Goal: Task Accomplishment & Management: Complete application form

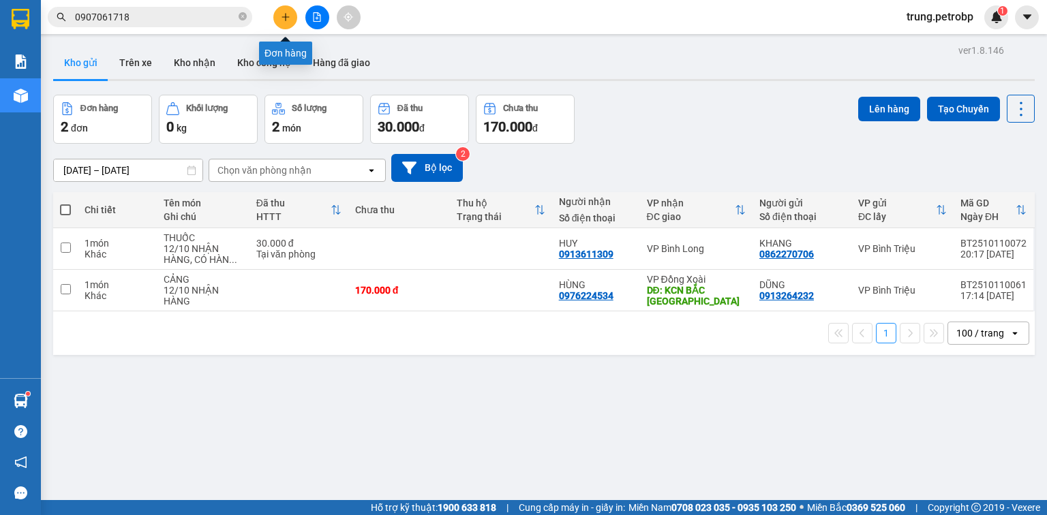
click at [289, 15] on icon "plus" at bounding box center [286, 17] width 10 height 10
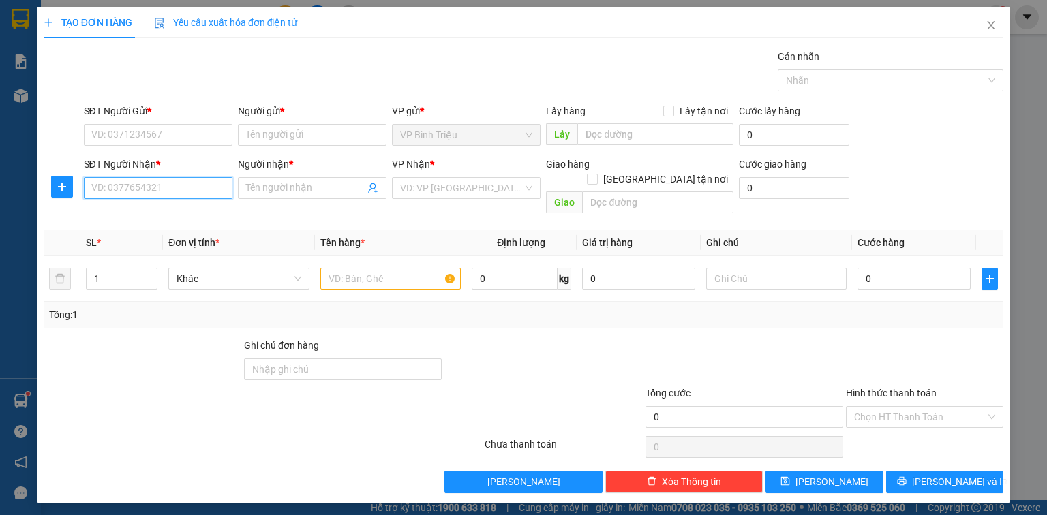
click at [122, 183] on input "SĐT Người Nhận *" at bounding box center [158, 188] width 149 height 22
click at [211, 215] on div "0964041140 - TUẤN" at bounding box center [158, 214] width 132 height 15
type input "0964041140"
type input "TUẤN"
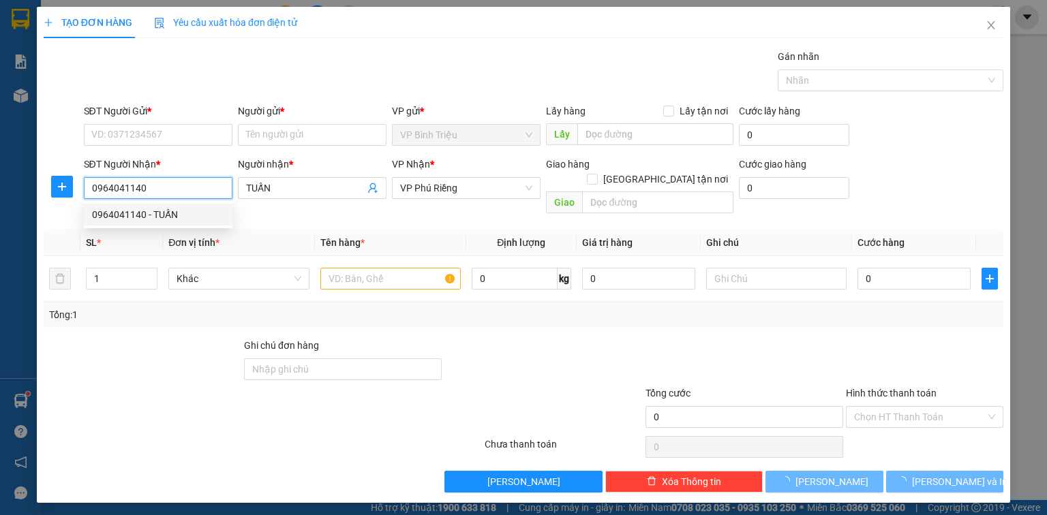
type input "300.000"
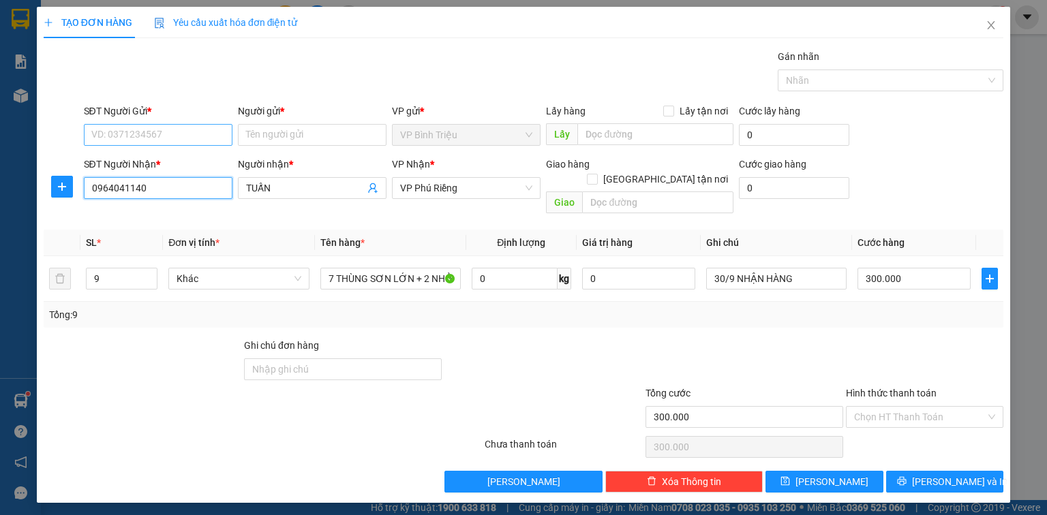
type input "0964041140"
click at [183, 125] on input "SĐT Người Gửi *" at bounding box center [158, 135] width 149 height 22
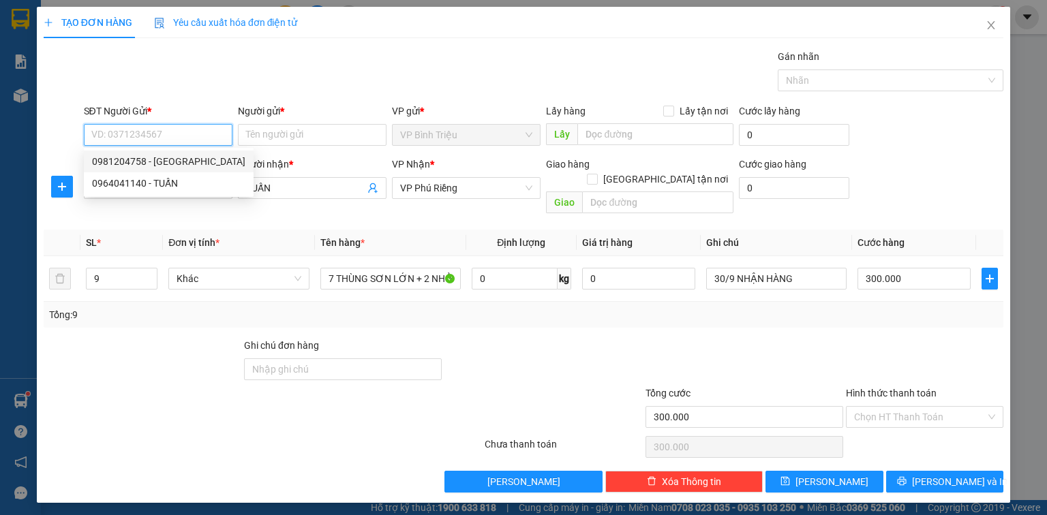
click at [176, 126] on input "SĐT Người Gửi *" at bounding box center [158, 135] width 149 height 22
click at [166, 163] on div "0981204758 - ĐẠI VIỆT" at bounding box center [168, 161] width 153 height 15
type input "0981204758"
type input "ĐẠI VIỆT"
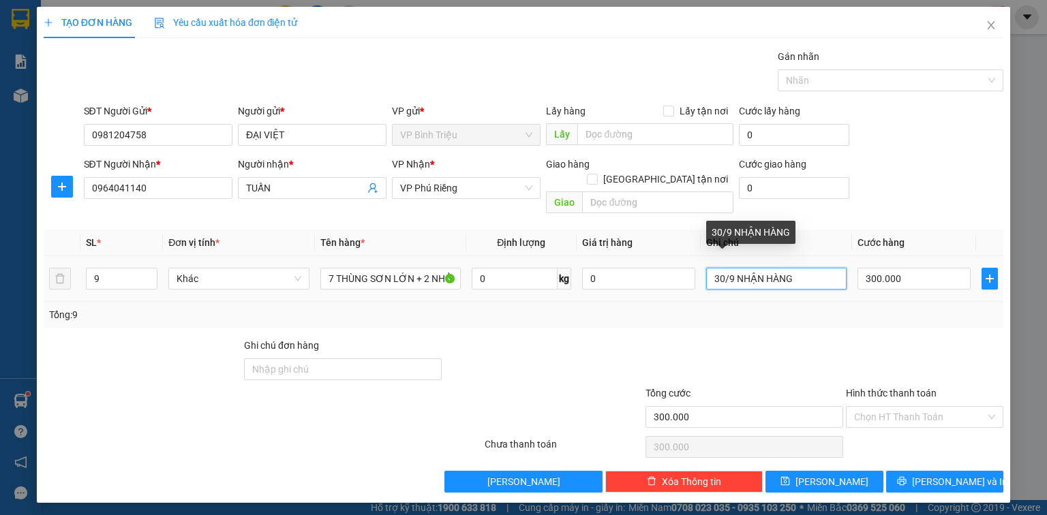
click at [804, 268] on input "30/9 NHẬN HÀNG" at bounding box center [776, 279] width 140 height 22
click at [735, 268] on input "30/9 NHẬN HÀNG" at bounding box center [776, 279] width 140 height 22
type input "12/10 NHẬN HÀNG"
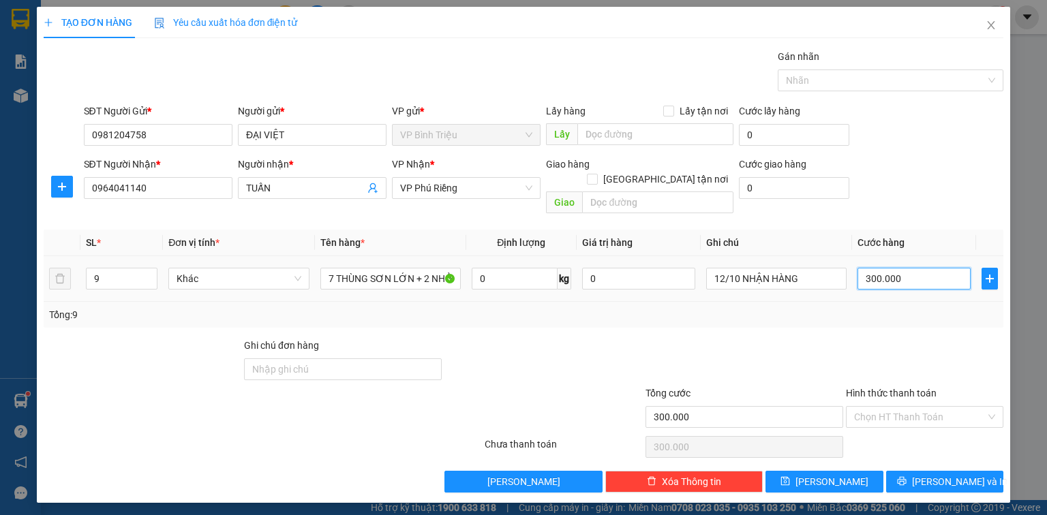
click at [914, 273] on input "300.000" at bounding box center [913, 279] width 113 height 22
type input "0"
type input "1"
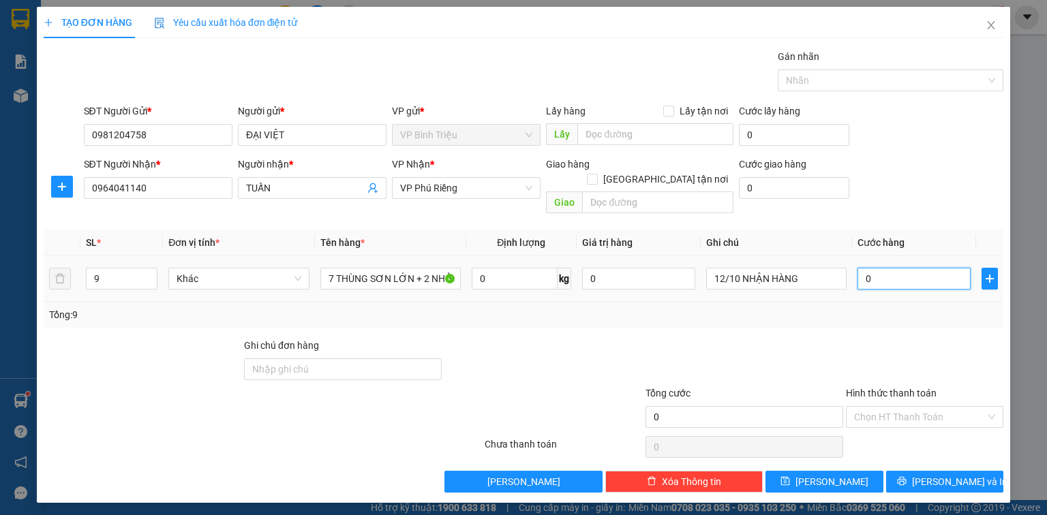
type input "1"
type input "01"
type input "12"
type input "012"
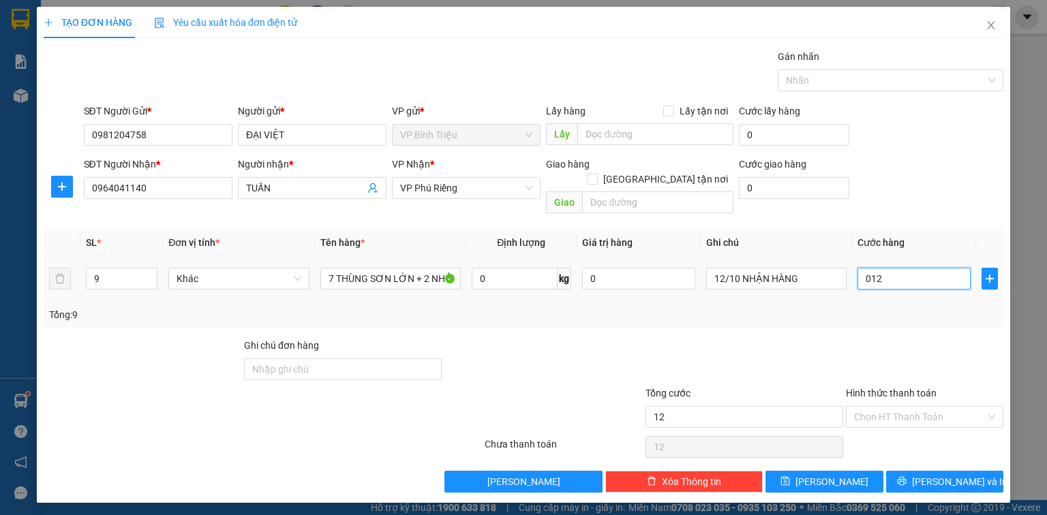
type input "120"
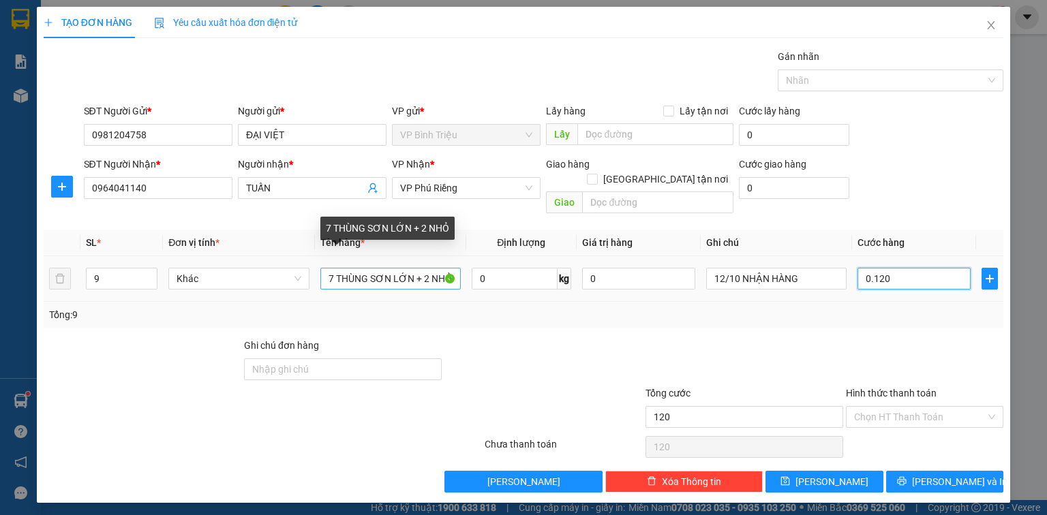
type input "0.120"
type input "120.000"
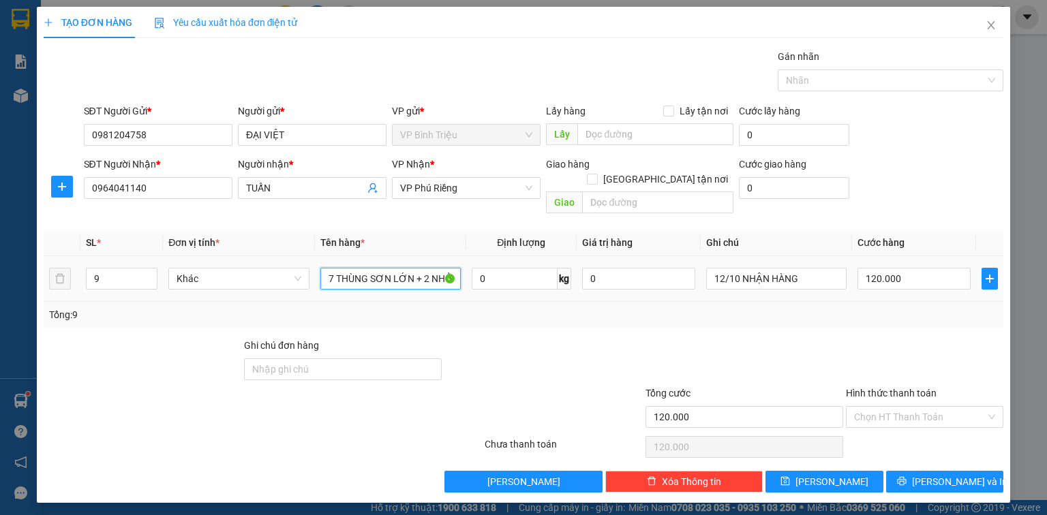
drag, startPoint x: 322, startPoint y: 265, endPoint x: 464, endPoint y: 285, distance: 143.9
click at [464, 285] on td "7 THÙNG SƠN LỚN + 2 NHỎ" at bounding box center [390, 279] width 151 height 46
type input "[PERSON_NAME]"
click at [97, 268] on input "9" at bounding box center [122, 278] width 70 height 20
type input "3"
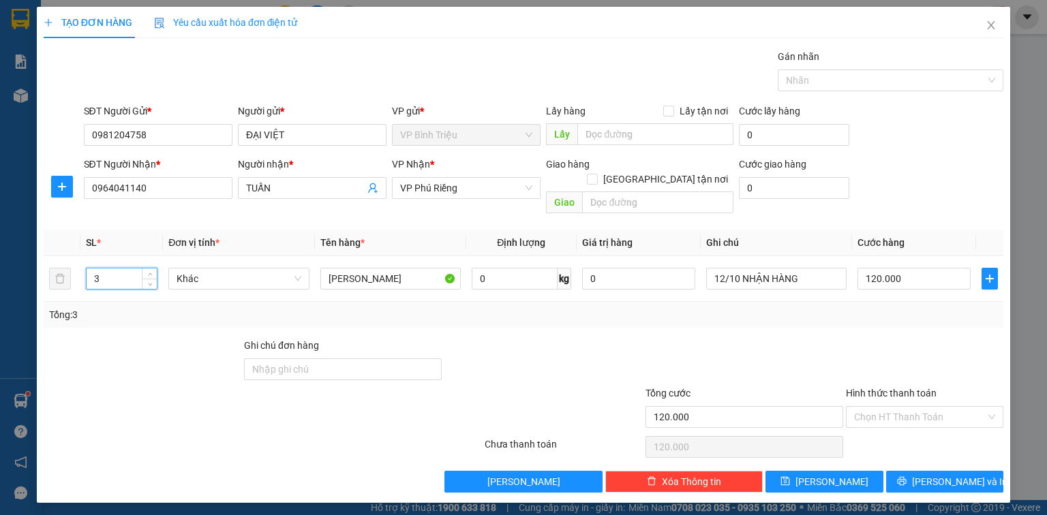
click at [786, 386] on div "Tổng cước" at bounding box center [744, 396] width 198 height 20
type input "0"
click at [965, 475] on button "Lưu và In" at bounding box center [945, 482] width 118 height 22
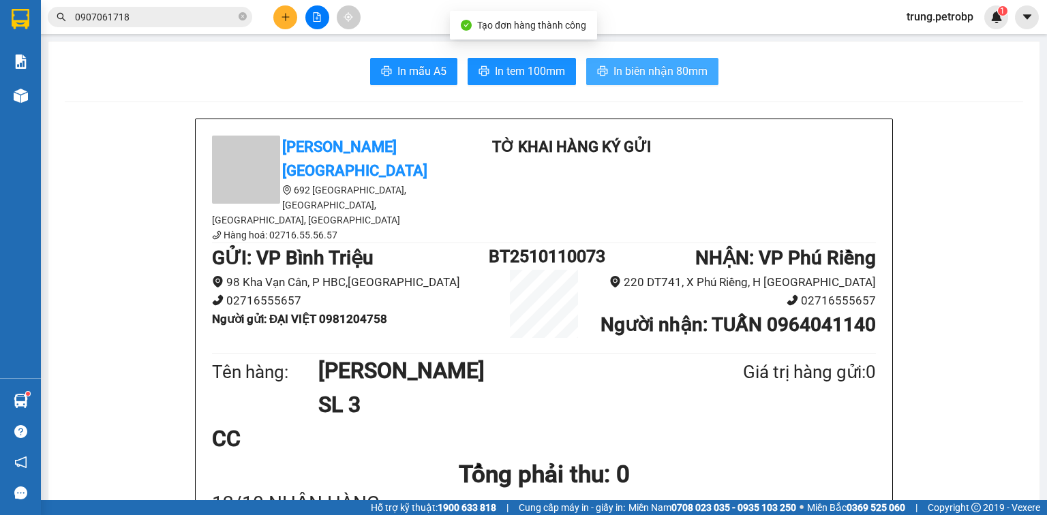
click at [670, 75] on span "In biên nhận 80mm" at bounding box center [660, 71] width 94 height 17
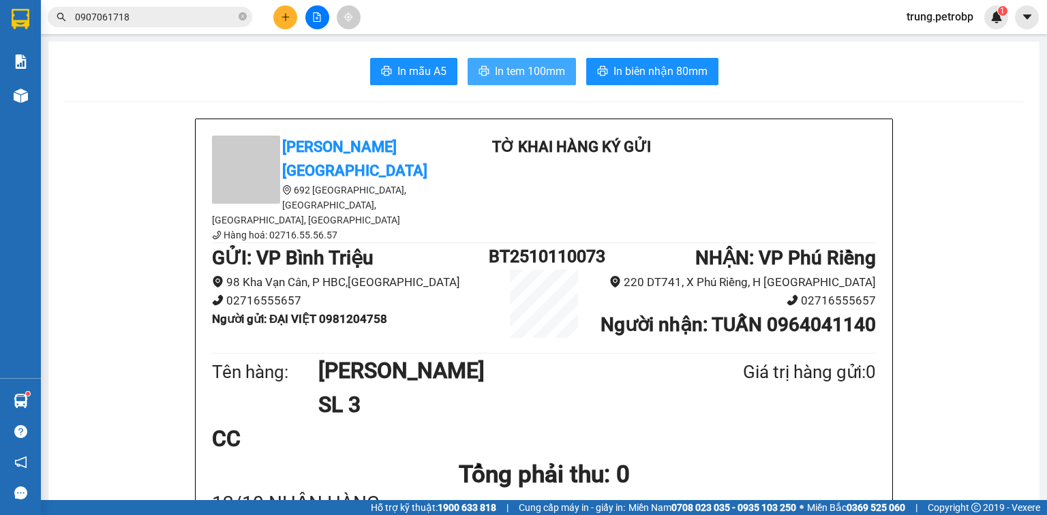
click at [523, 67] on span "In tem 100mm" at bounding box center [530, 71] width 70 height 17
copy div "BT2510110073"
drag, startPoint x: 605, startPoint y: 226, endPoint x: 489, endPoint y: 224, distance: 115.8
click at [489, 243] on div "GỬI : VP Bình Triệu 98 Kha Vạn Cân, P HBC,TP Thủ Đức 02716555657 Người gửi : ĐẠ…" at bounding box center [544, 296] width 664 height 106
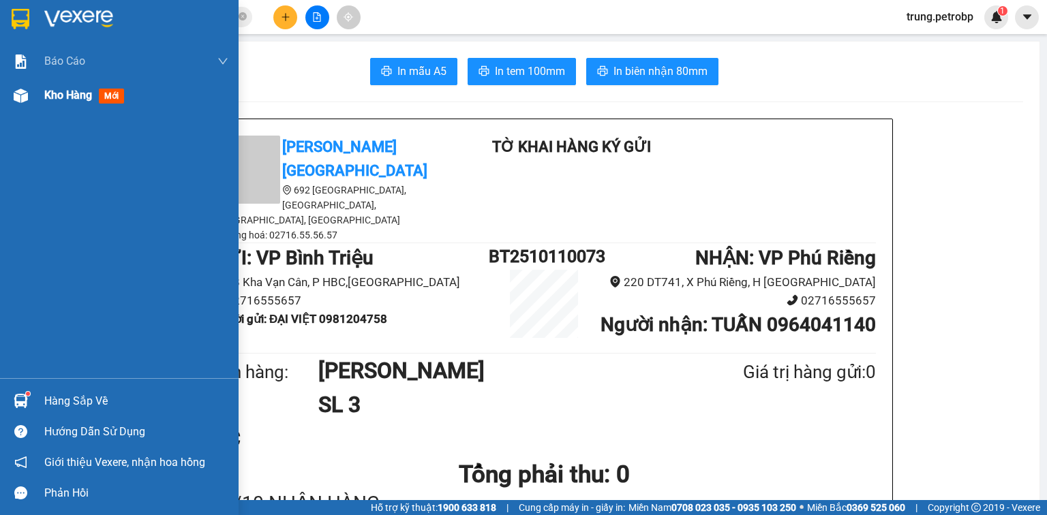
click at [33, 97] on div "Kho hàng mới" at bounding box center [119, 95] width 238 height 34
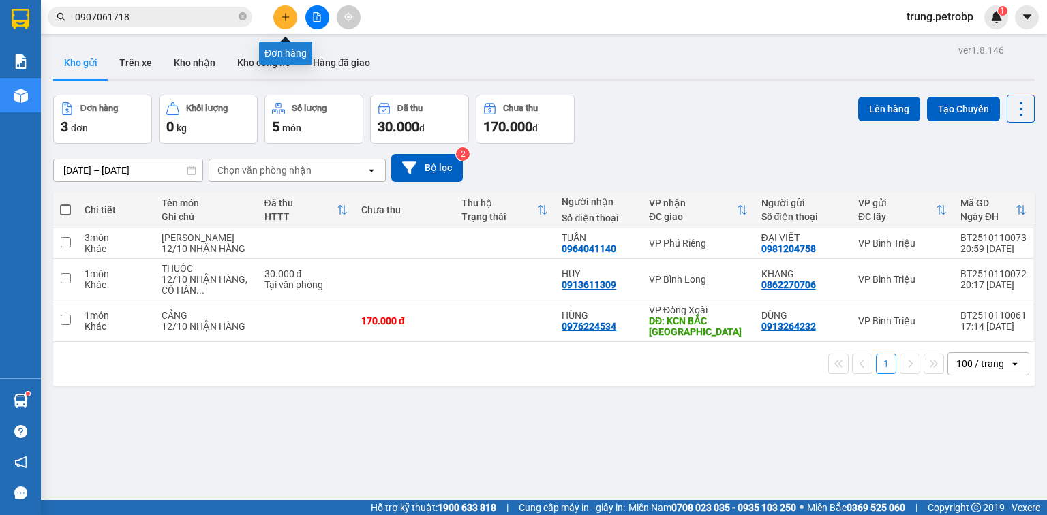
click at [288, 19] on icon "plus" at bounding box center [286, 17] width 10 height 10
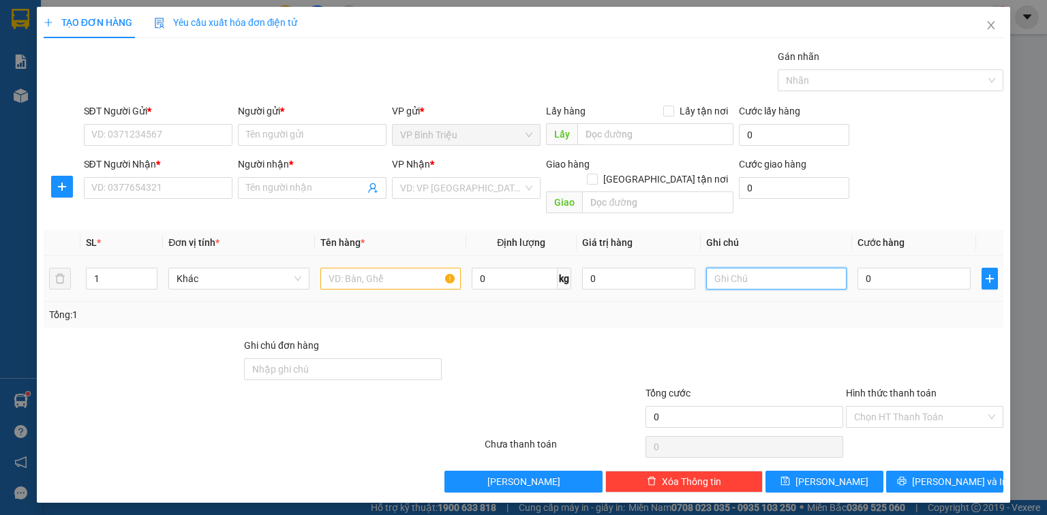
click at [743, 268] on input "text" at bounding box center [776, 279] width 140 height 22
paste input "BT2510110073"
type input "BT2510110073"
click at [155, 196] on input "SĐT Người Nhận *" at bounding box center [158, 188] width 149 height 22
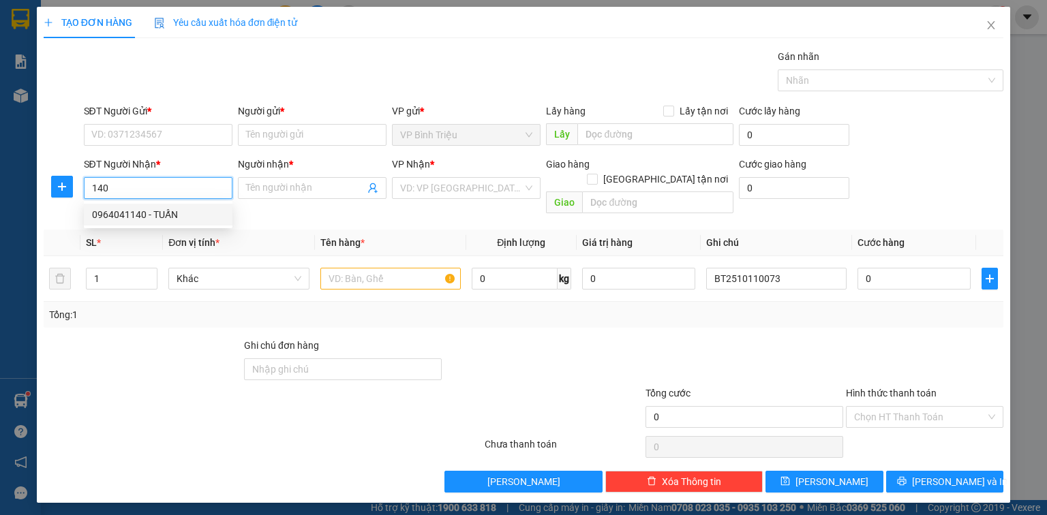
click at [177, 212] on div "0964041140 - TUẤN" at bounding box center [158, 214] width 132 height 15
type input "0964041140"
type input "TUẤN"
type input "0964041140"
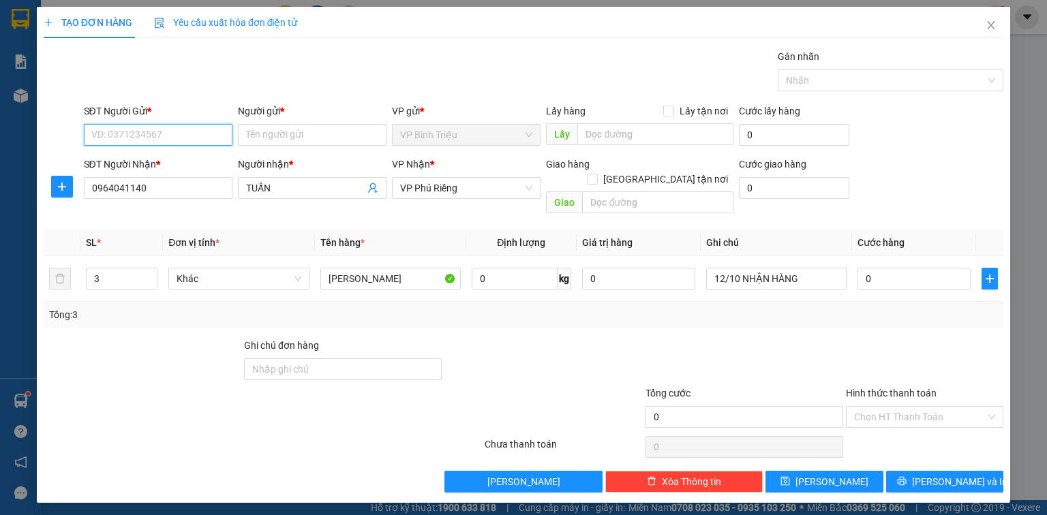
click at [170, 138] on input "SĐT Người Gửi *" at bounding box center [158, 135] width 149 height 22
click at [172, 166] on div "0981204758 - ĐẠI VIỆT" at bounding box center [168, 161] width 153 height 15
type input "0981204758"
type input "ĐẠI VIỆT"
click at [936, 268] on input "0" at bounding box center [913, 279] width 113 height 22
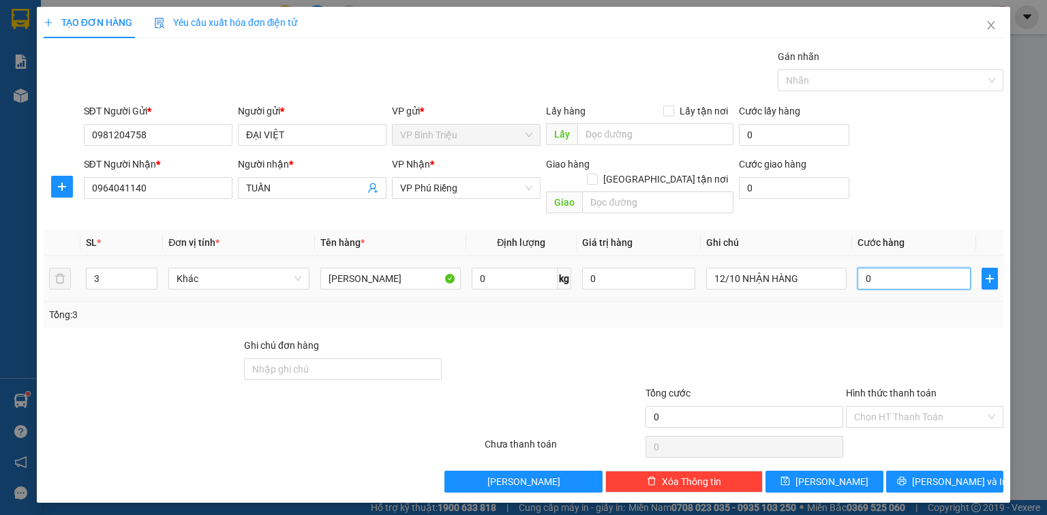
type input "4"
type input "0"
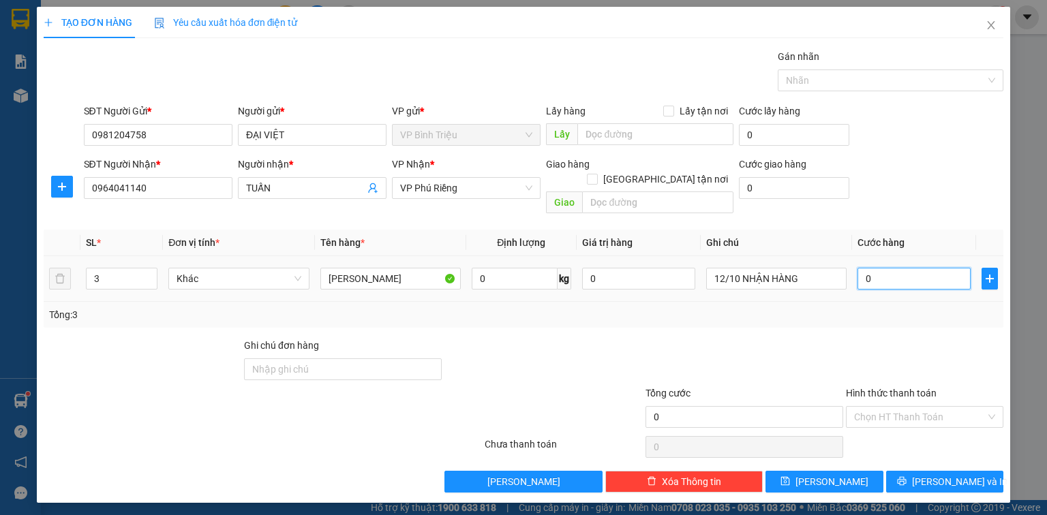
type input "0"
type input "1"
type input "01"
type input "12"
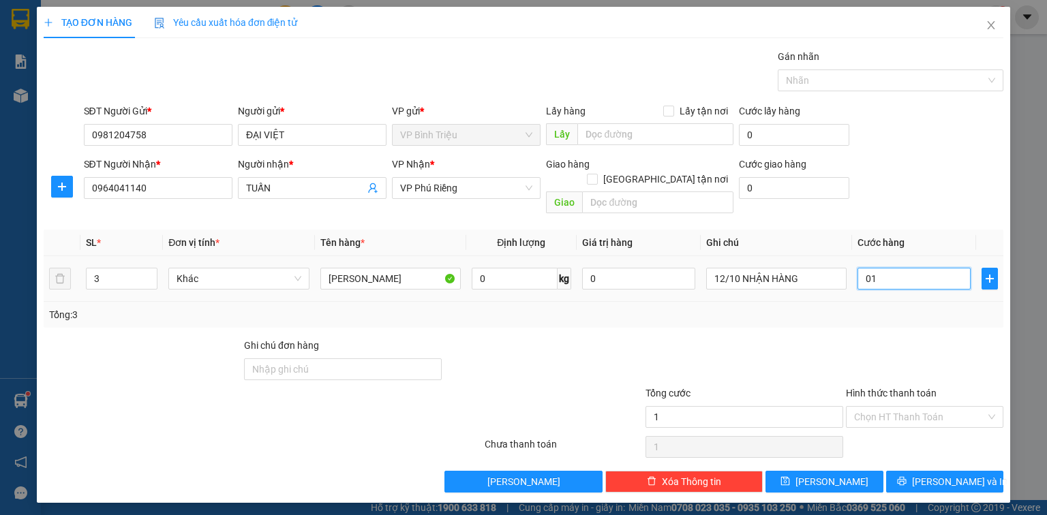
type input "12"
type input "012"
type input "120"
type input "0.120"
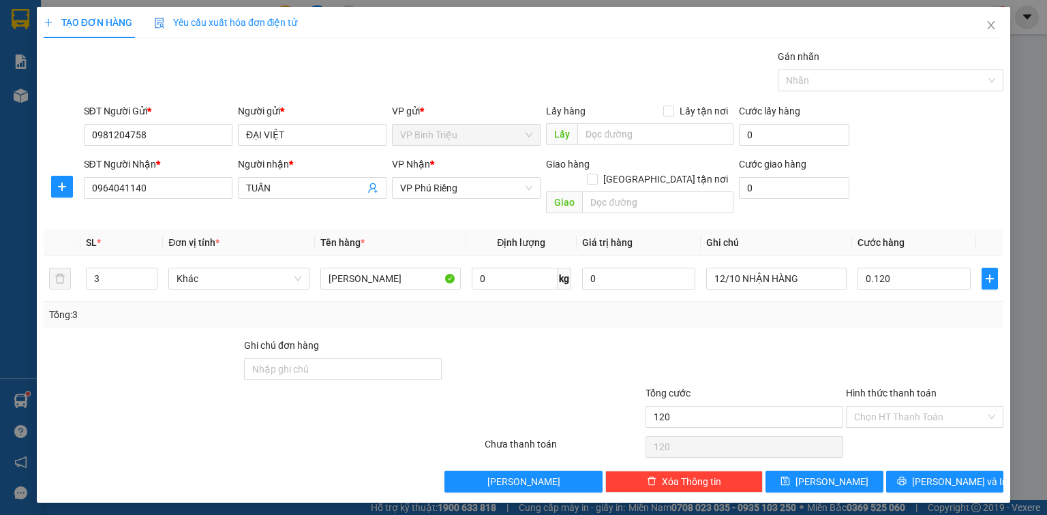
type input "120.000"
click at [921, 356] on div at bounding box center [924, 362] width 160 height 48
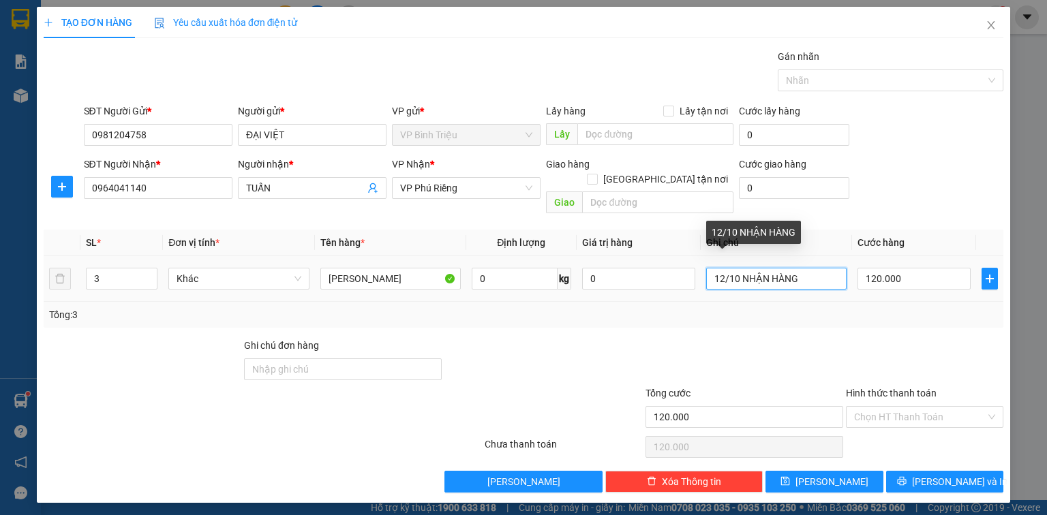
click at [807, 268] on input "12/10 NHẬN HÀNG" at bounding box center [776, 279] width 140 height 22
paste input "BT2510110073"
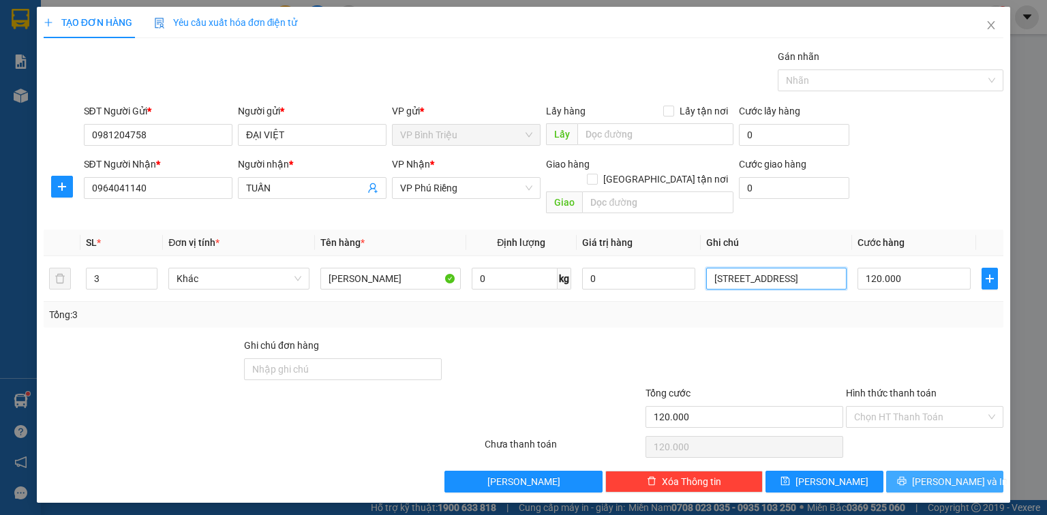
type input "12/10 NHẬN HÀNG, BÙ MÃ BT2510110073"
click at [955, 471] on button "Lưu và In" at bounding box center [945, 482] width 118 height 22
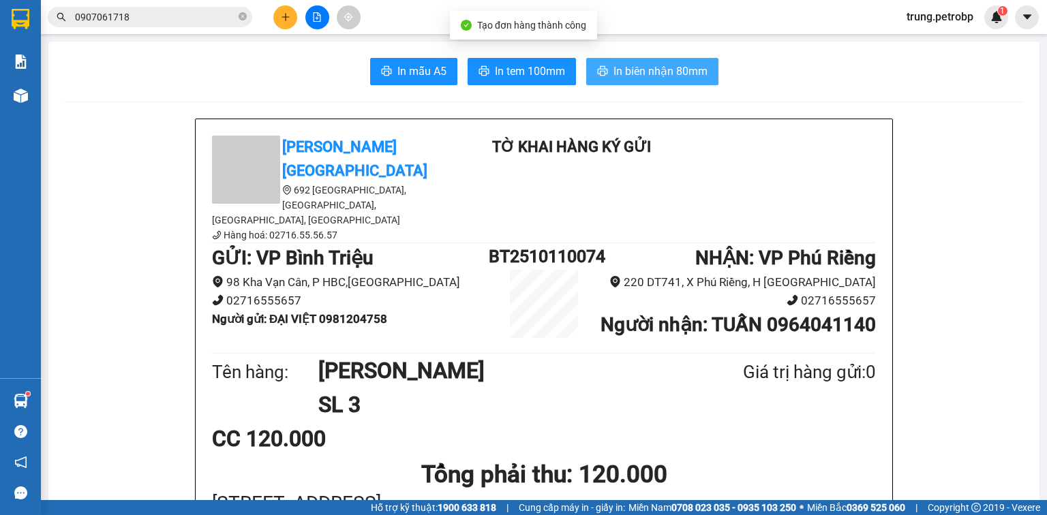
click at [645, 69] on span "In biên nhận 80mm" at bounding box center [660, 71] width 94 height 17
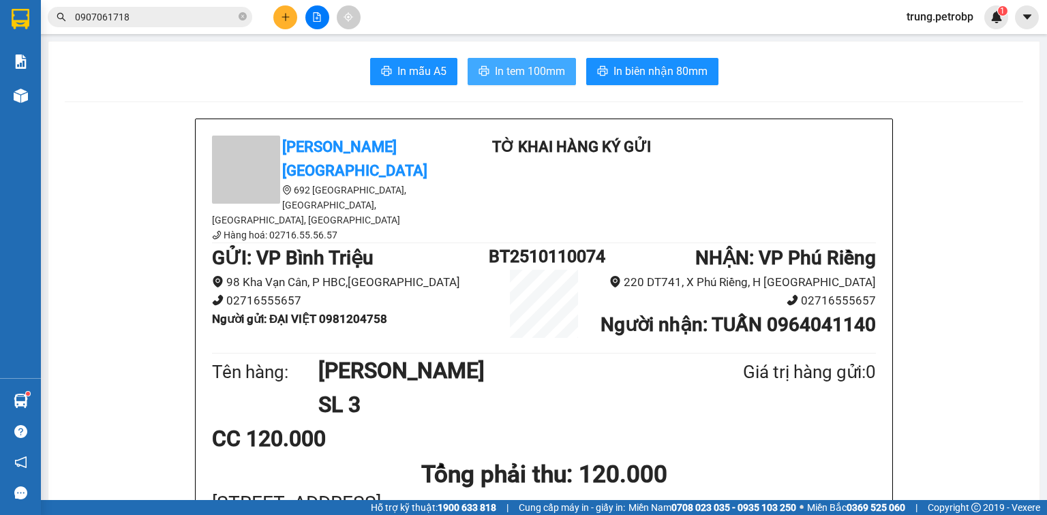
click at [495, 67] on span "In tem 100mm" at bounding box center [530, 71] width 70 height 17
click at [292, 11] on button at bounding box center [285, 17] width 24 height 24
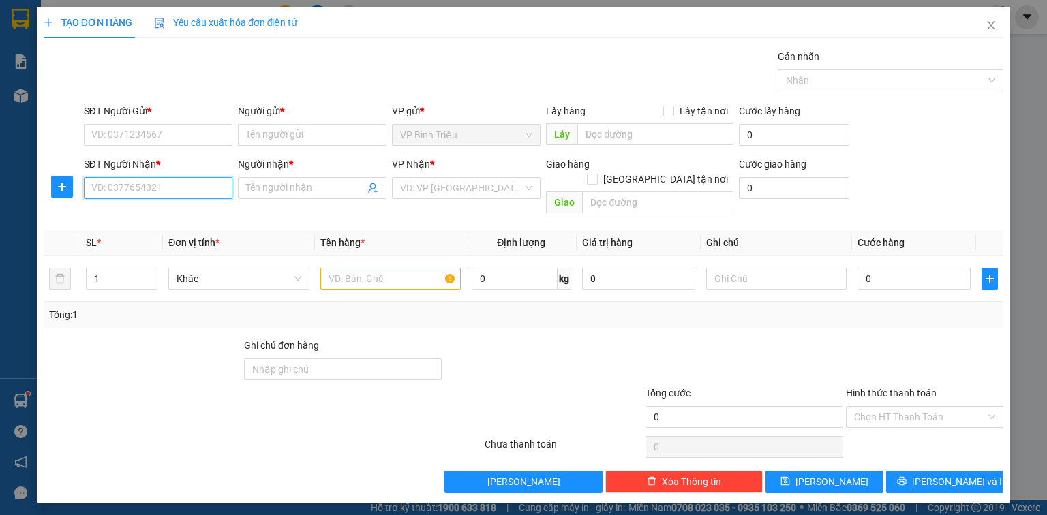
click at [140, 179] on input "SĐT Người Nhận *" at bounding box center [158, 188] width 149 height 22
type input "0968747822"
click at [275, 183] on input "Người nhận *" at bounding box center [305, 188] width 119 height 15
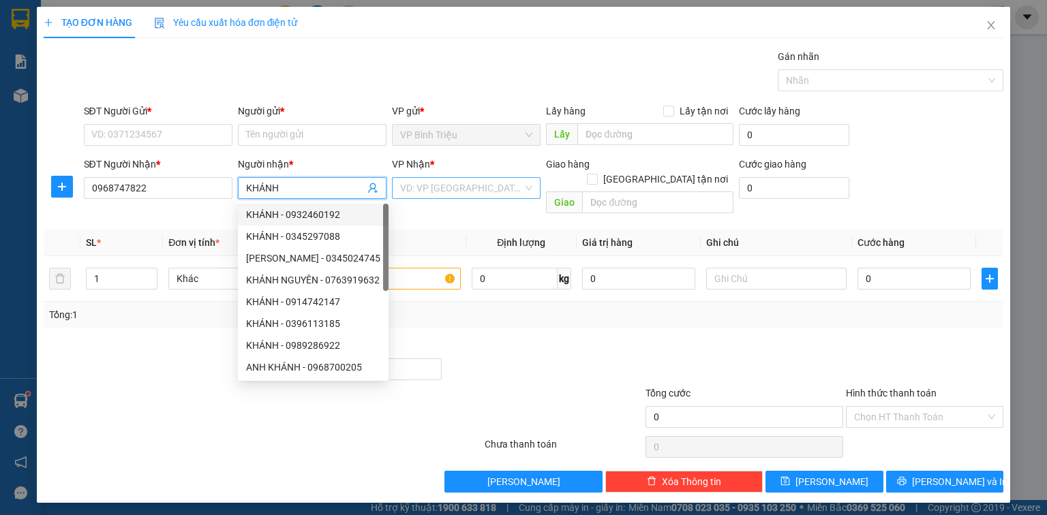
type input "KHÁNH"
click at [428, 191] on input "search" at bounding box center [461, 188] width 123 height 20
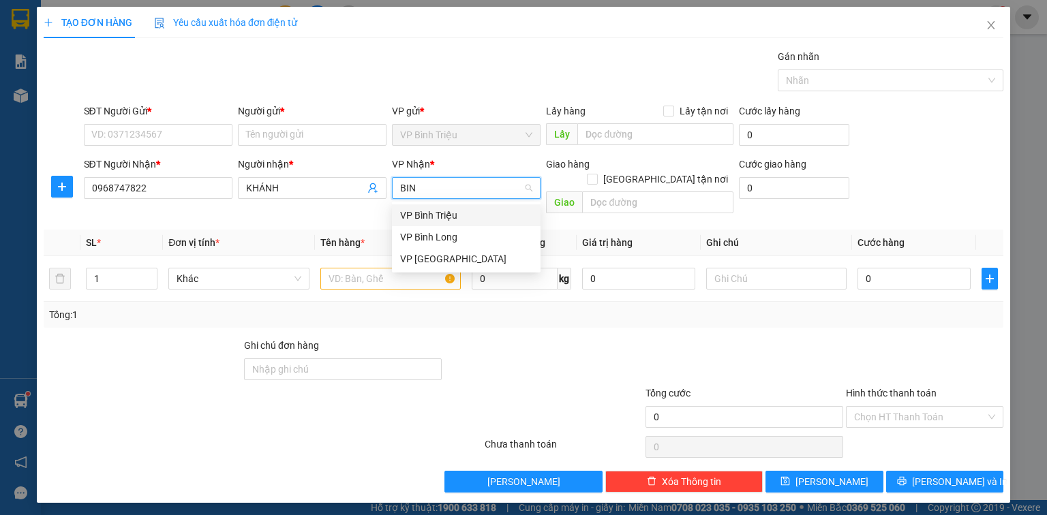
type input "BINH"
click at [445, 236] on div "VP Bình Long" at bounding box center [466, 237] width 132 height 15
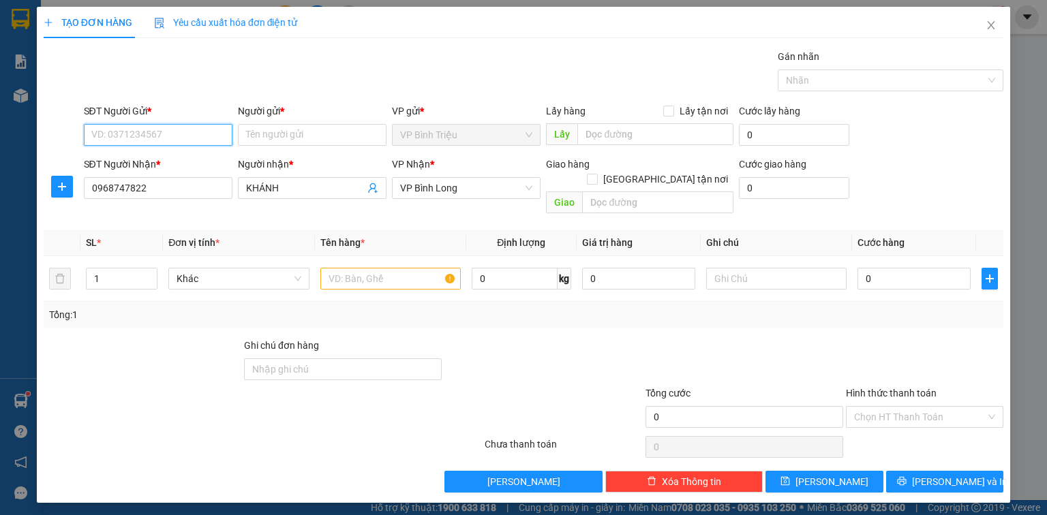
click at [136, 125] on input "SĐT Người Gửi *" at bounding box center [158, 135] width 149 height 22
type input "0963290446"
click at [318, 136] on input "Người gửi *" at bounding box center [312, 135] width 149 height 22
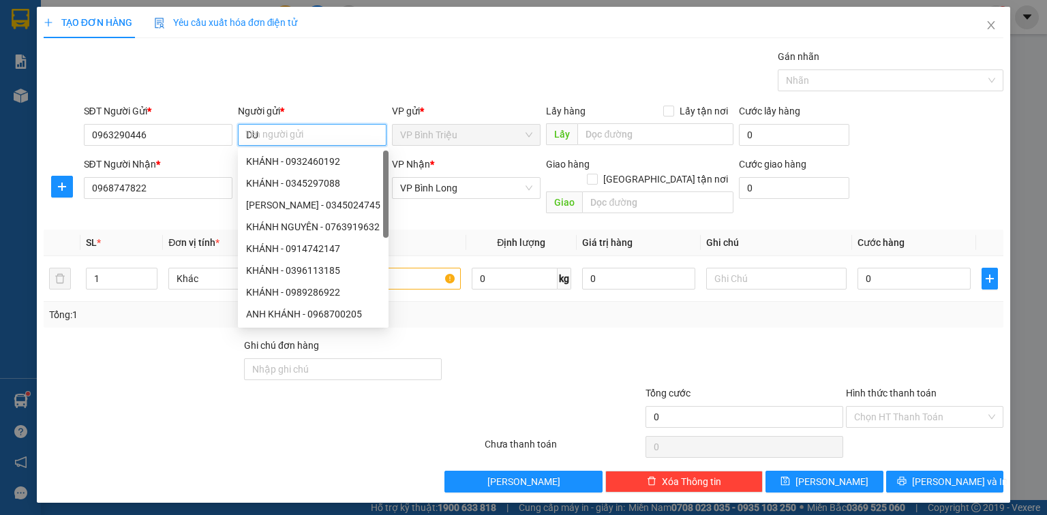
type input "D"
type input "ĐỨC"
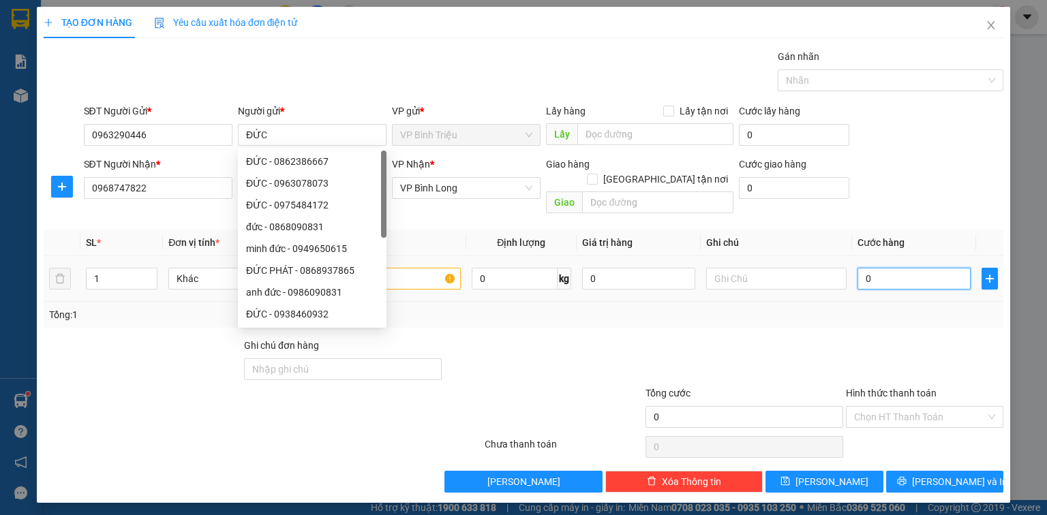
click at [888, 268] on input "0" at bounding box center [913, 279] width 113 height 22
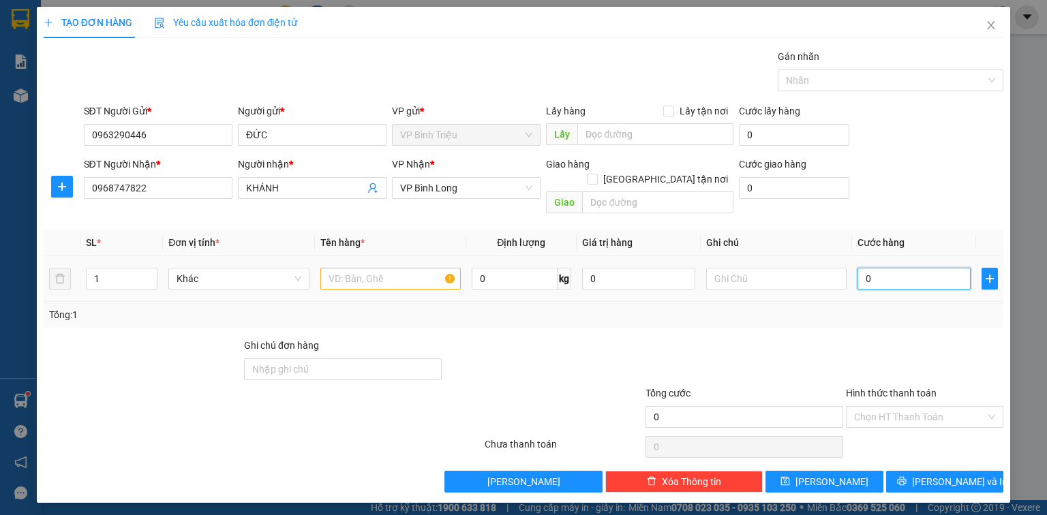
type input "3"
type input "30"
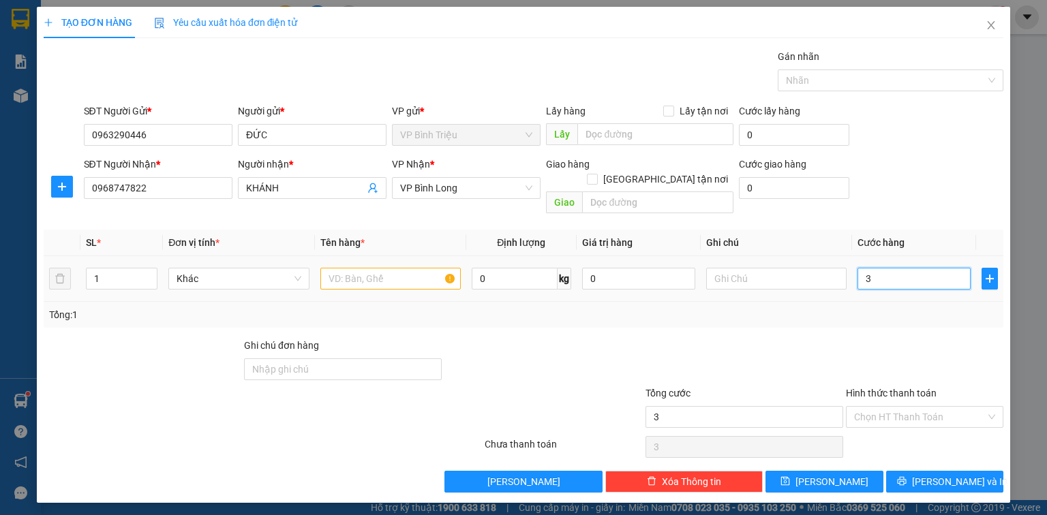
type input "30"
type input "30.000"
click at [397, 268] on input "text" at bounding box center [390, 279] width 140 height 22
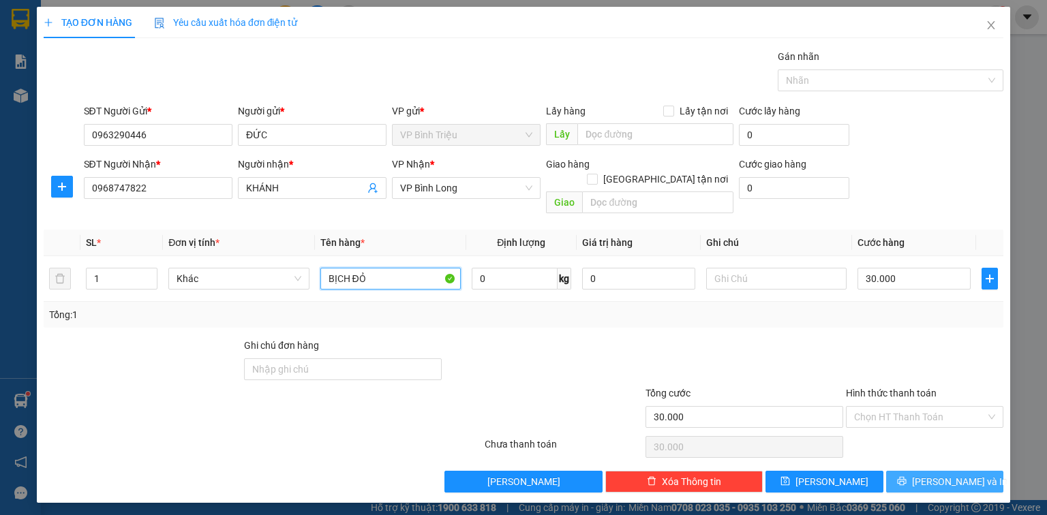
type input "BỊCH ĐỎ"
click at [947, 474] on span "Lưu và In" at bounding box center [959, 481] width 95 height 15
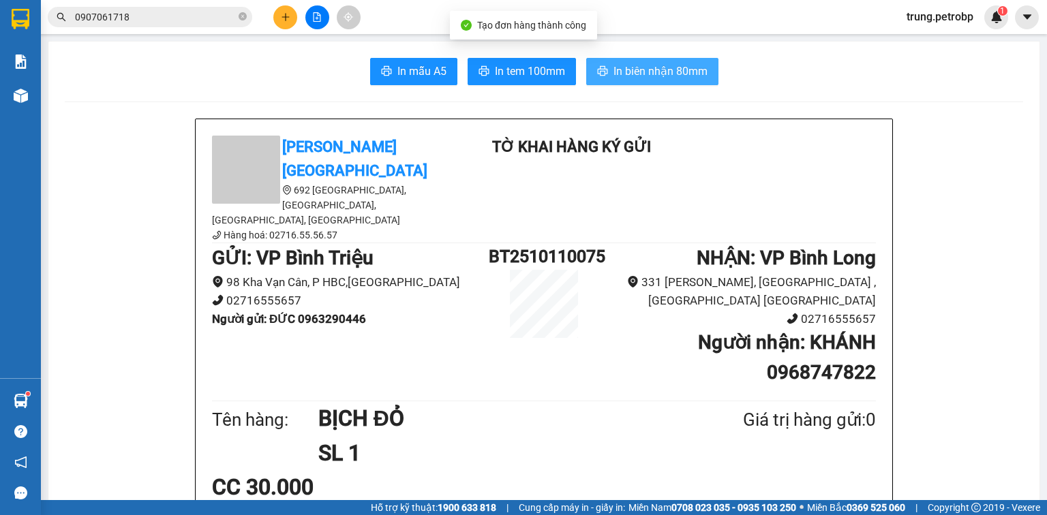
click at [640, 68] on span "In biên nhận 80mm" at bounding box center [660, 71] width 94 height 17
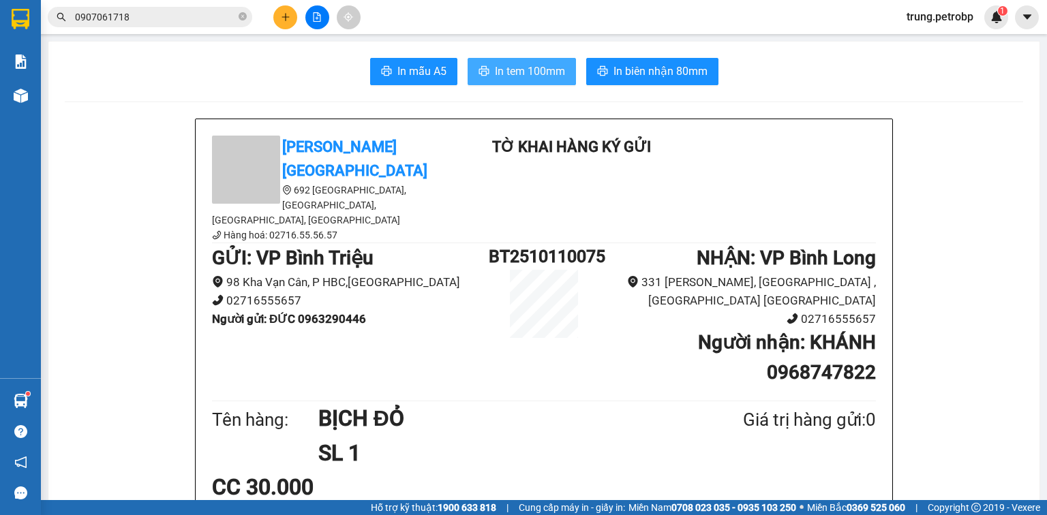
click at [526, 62] on button "In tem 100mm" at bounding box center [521, 71] width 108 height 27
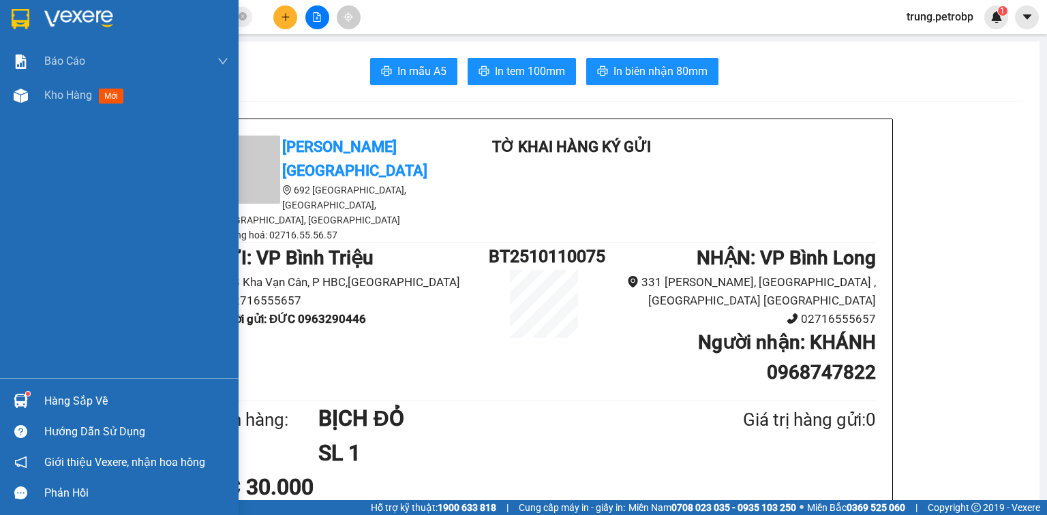
click at [25, 400] on img at bounding box center [21, 401] width 14 height 14
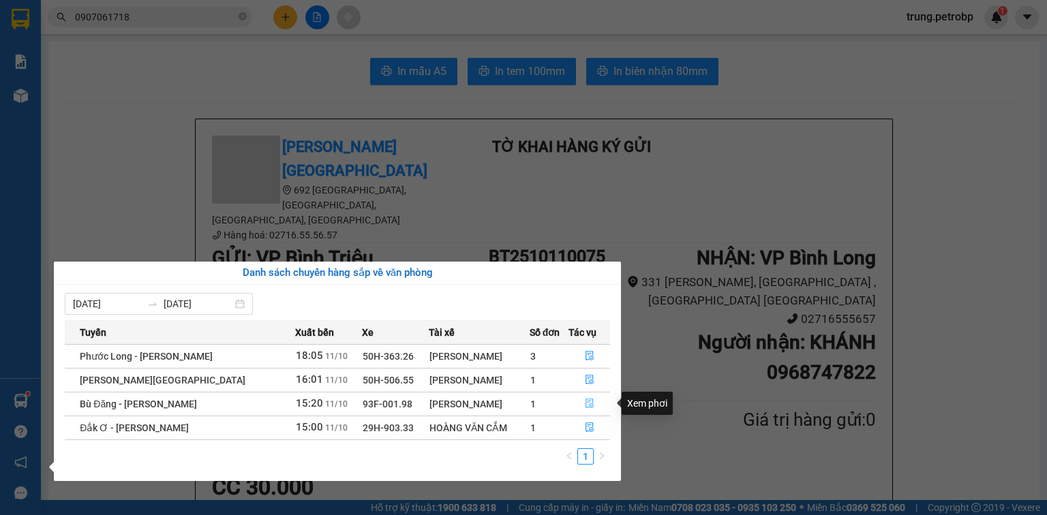
click at [593, 405] on button "button" at bounding box center [589, 404] width 40 height 22
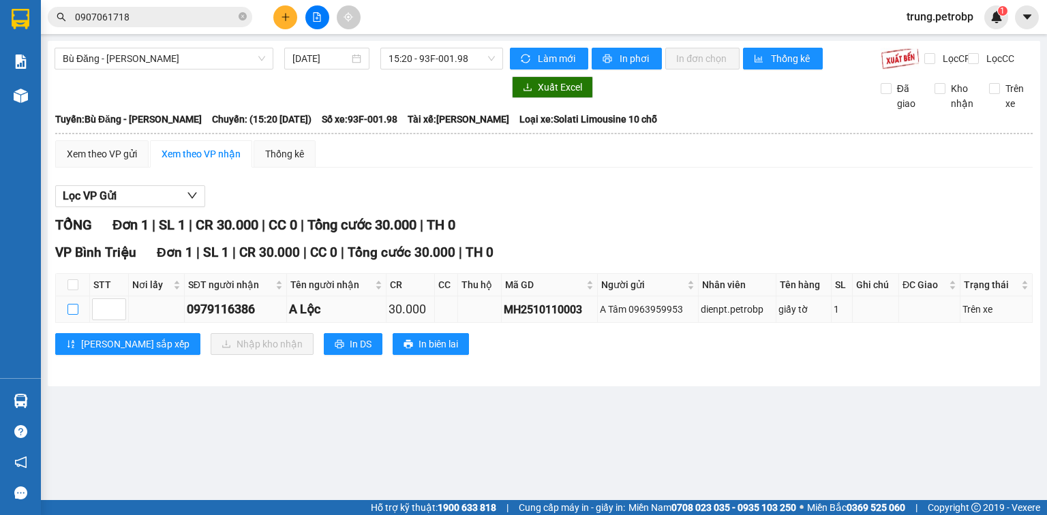
click at [76, 315] on input "checkbox" at bounding box center [72, 309] width 11 height 11
checkbox input "true"
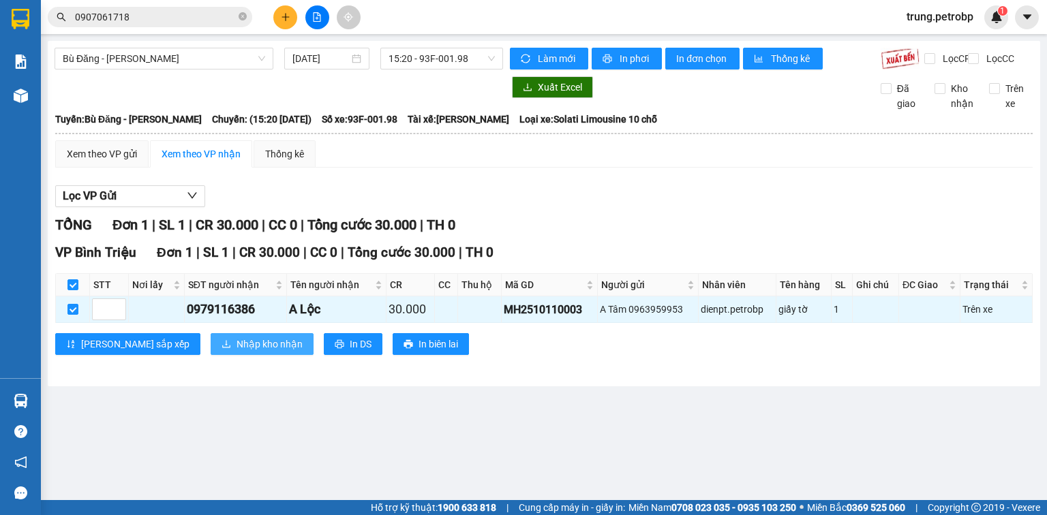
click at [236, 348] on span "Nhập kho nhận" at bounding box center [269, 344] width 66 height 15
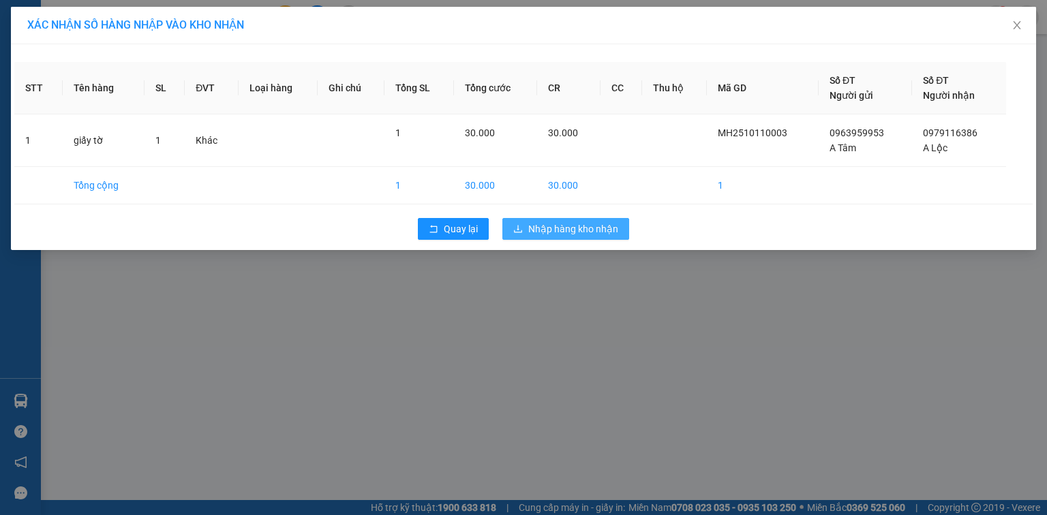
click at [603, 221] on span "Nhập hàng kho nhận" at bounding box center [573, 228] width 90 height 15
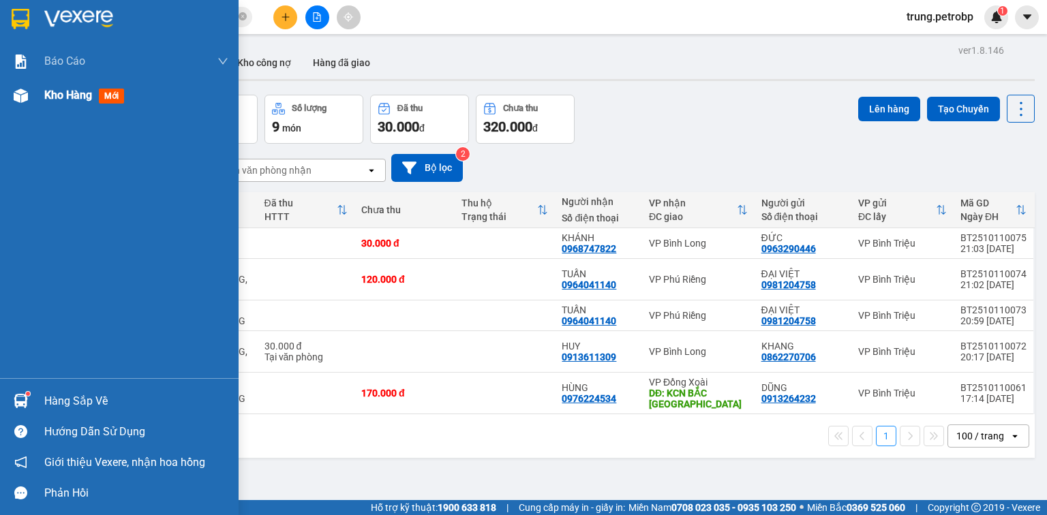
click at [26, 91] on img at bounding box center [21, 96] width 14 height 14
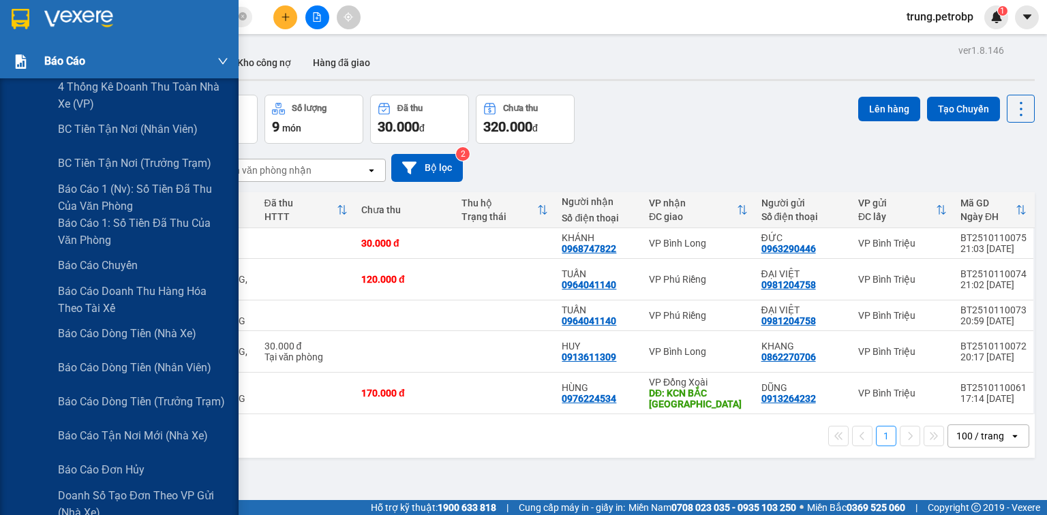
click at [28, 52] on div at bounding box center [21, 62] width 24 height 24
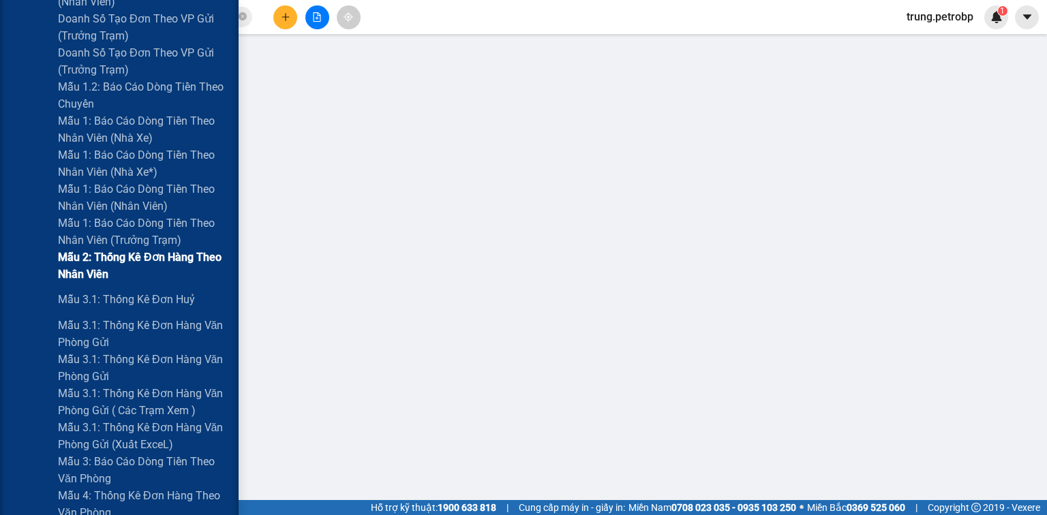
scroll to position [654, 0]
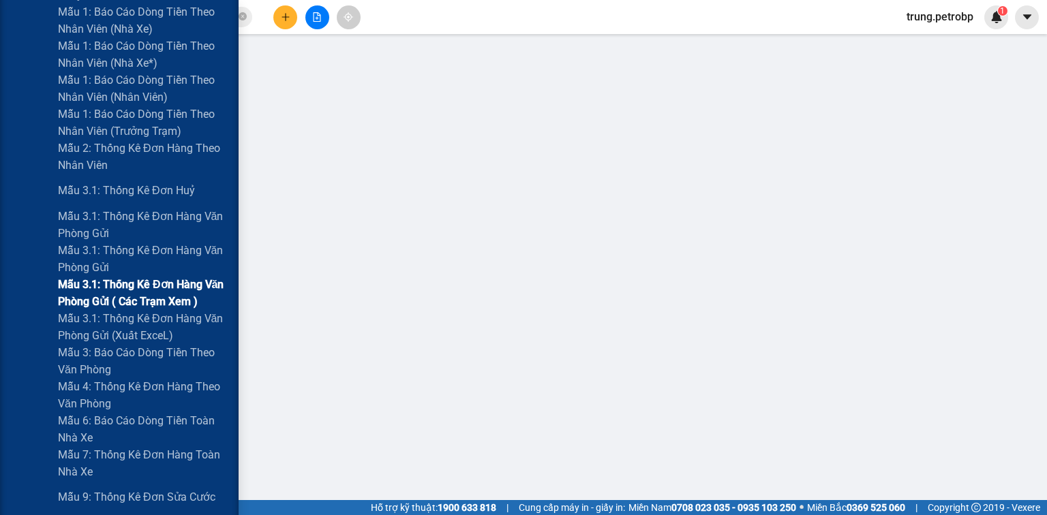
click at [131, 297] on span "Mẫu 3.1: Thống kê đơn hàng văn phòng gửi ( các trạm xem )" at bounding box center [143, 293] width 170 height 34
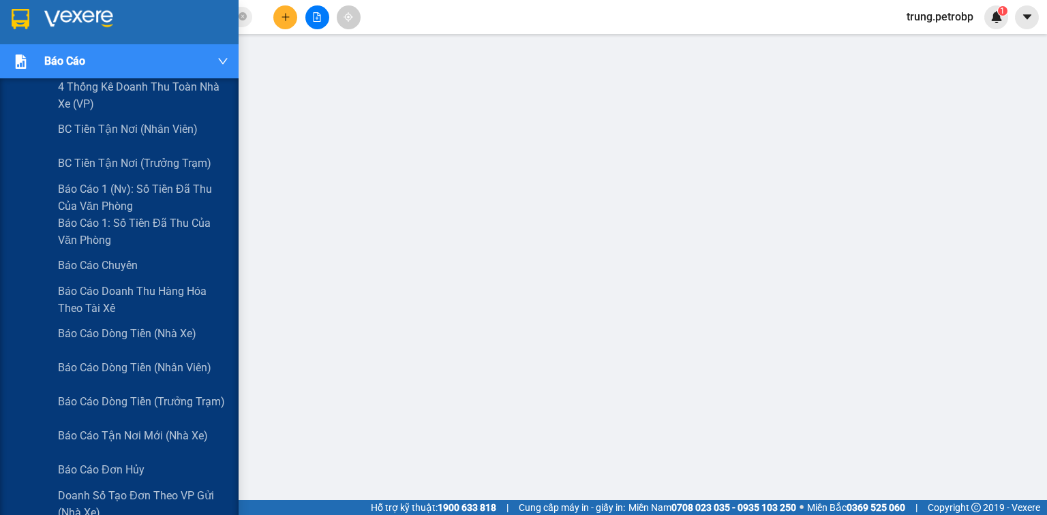
click at [68, 54] on span "Báo cáo" at bounding box center [64, 60] width 41 height 17
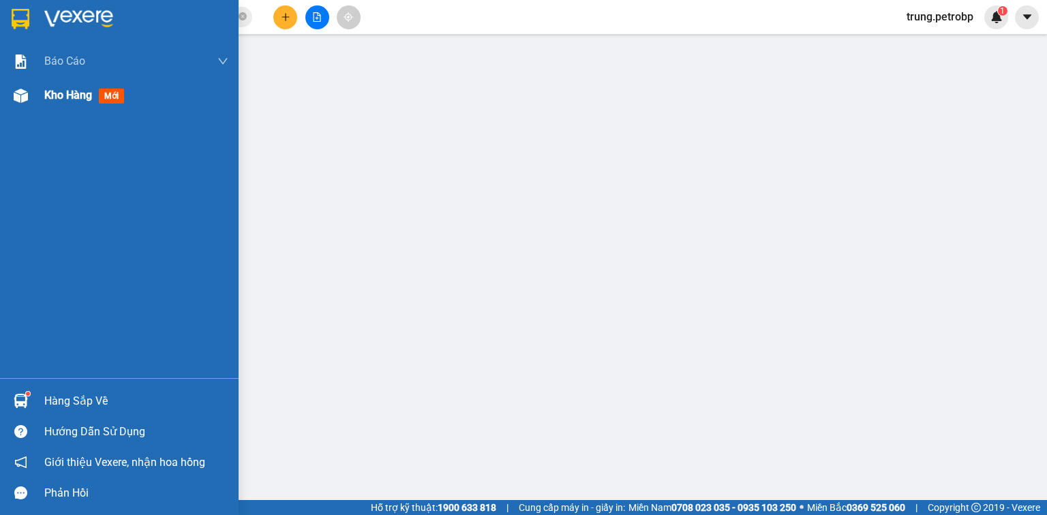
click at [28, 95] on div at bounding box center [21, 96] width 24 height 24
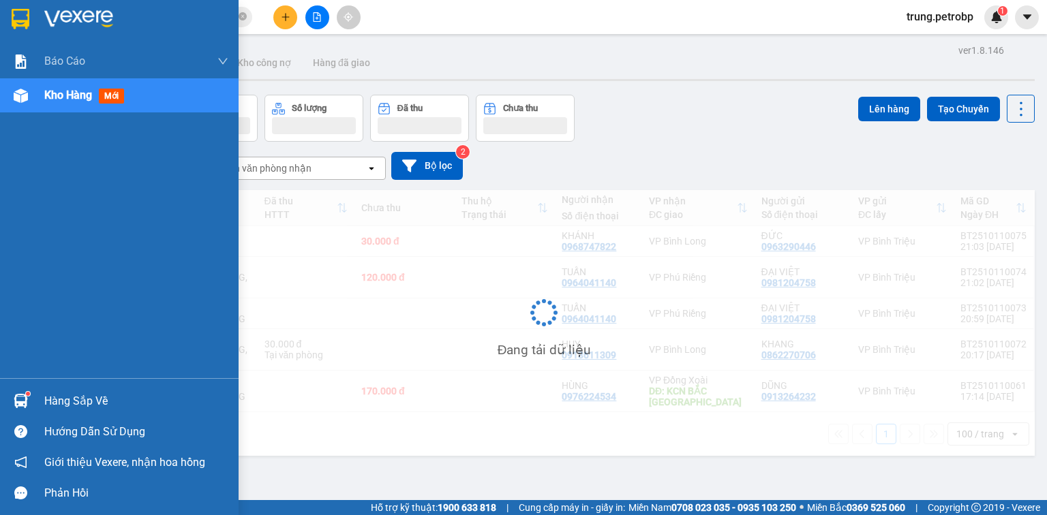
click at [181, 98] on div "Kho hàng mới" at bounding box center [136, 95] width 184 height 34
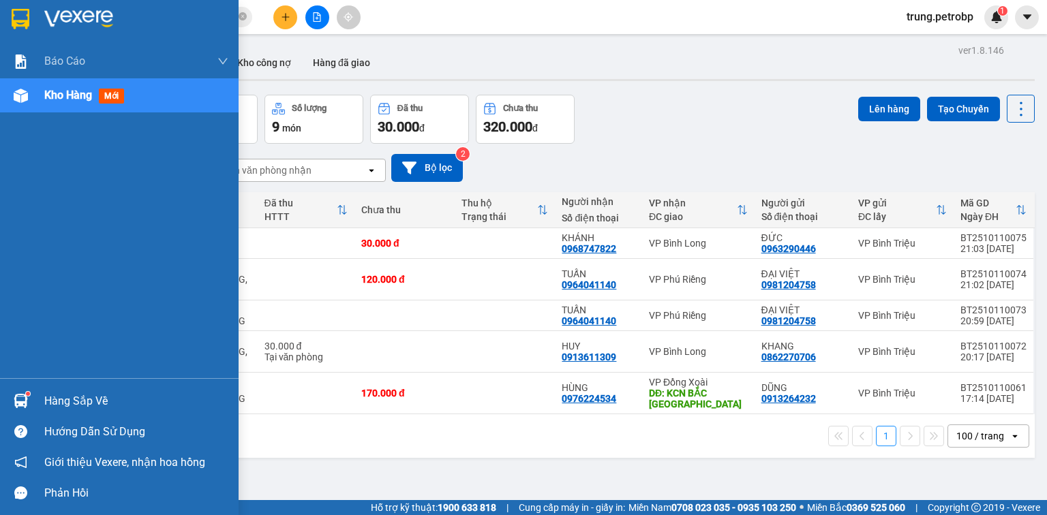
click at [25, 401] on img at bounding box center [21, 401] width 14 height 14
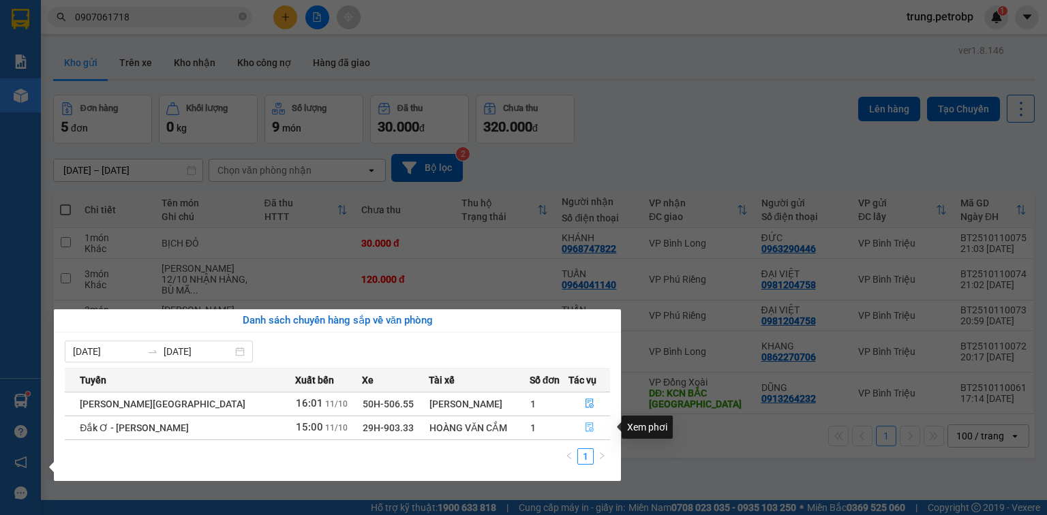
click at [586, 431] on icon "file-done" at bounding box center [589, 428] width 8 height 10
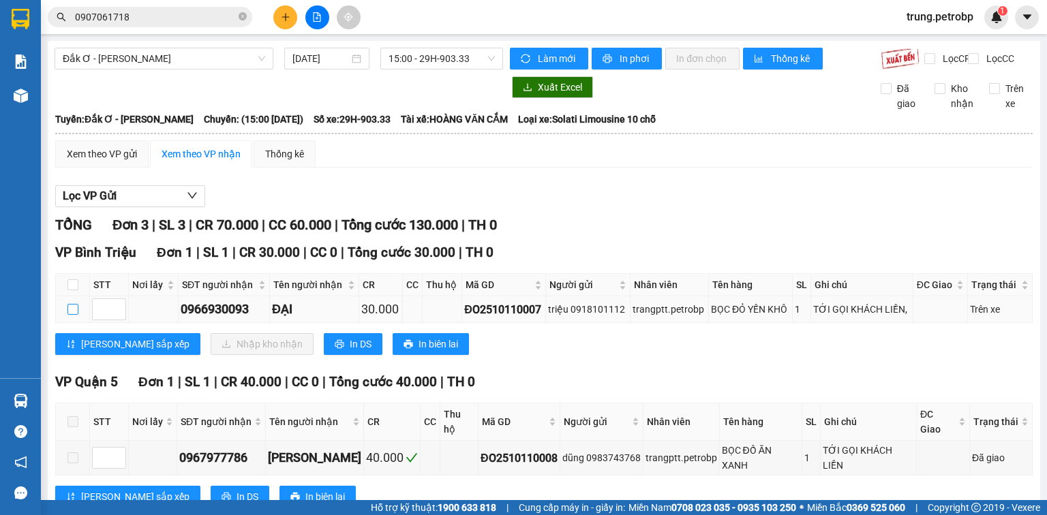
click at [76, 315] on input "checkbox" at bounding box center [72, 309] width 11 height 11
checkbox input "true"
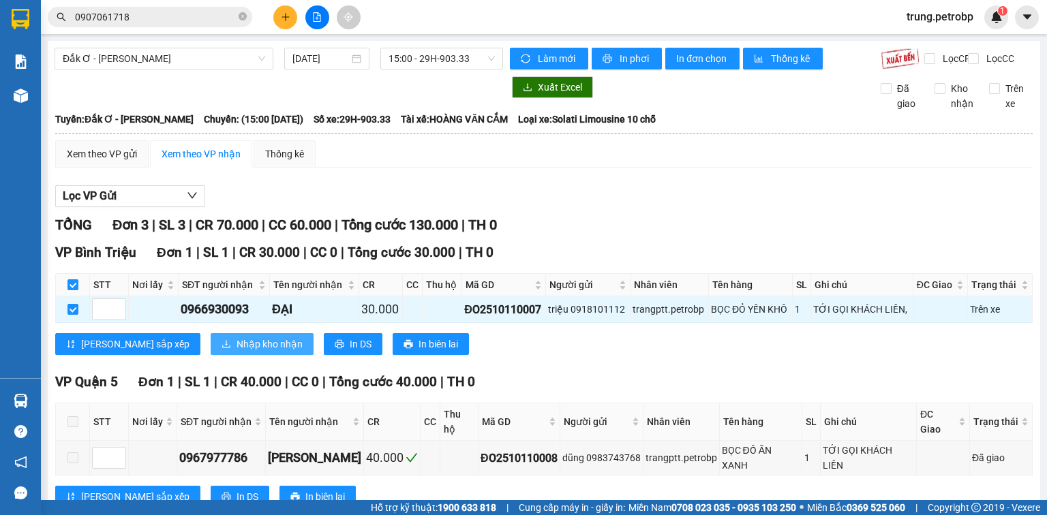
click at [236, 352] on span "Nhập kho nhận" at bounding box center [269, 344] width 66 height 15
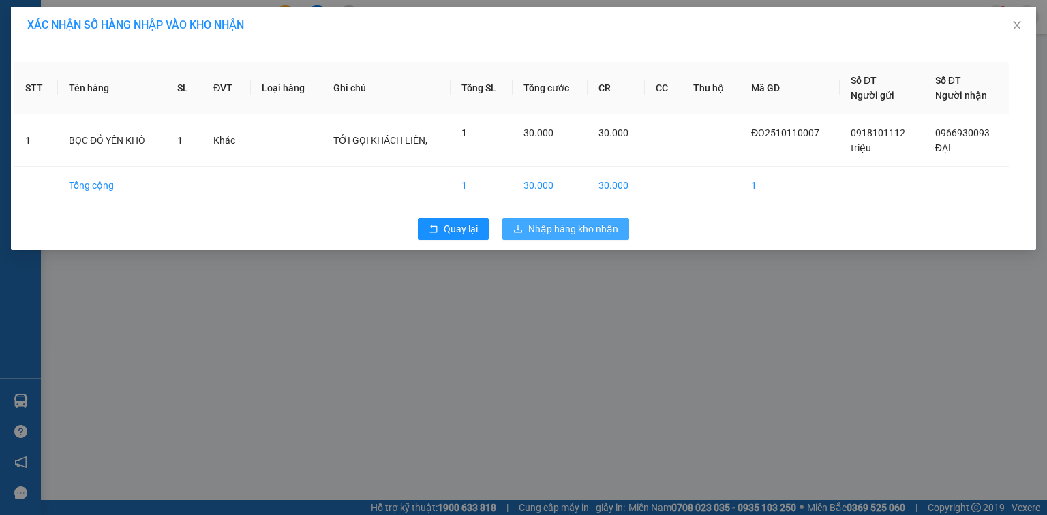
click at [557, 221] on span "Nhập hàng kho nhận" at bounding box center [573, 228] width 90 height 15
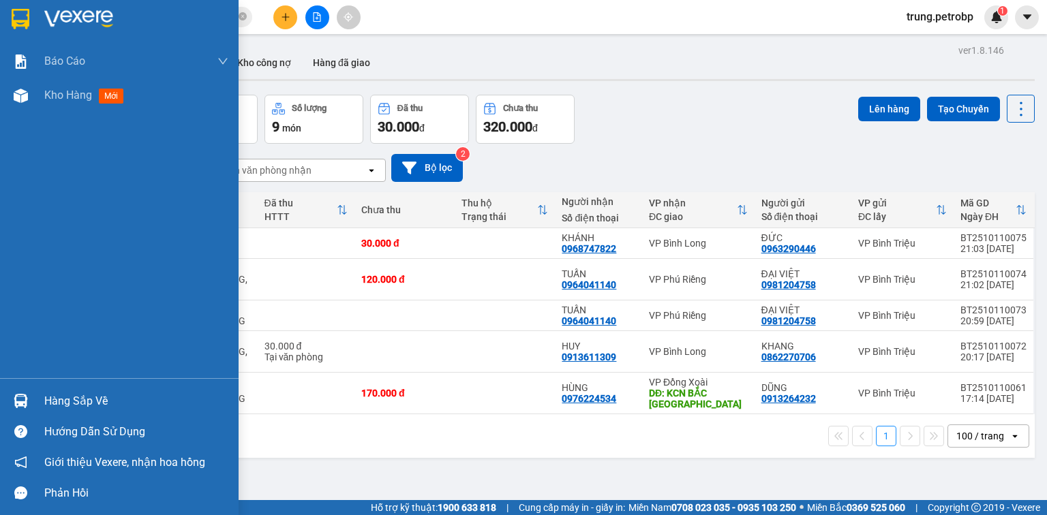
click at [37, 403] on div "Hàng sắp về" at bounding box center [119, 401] width 238 height 31
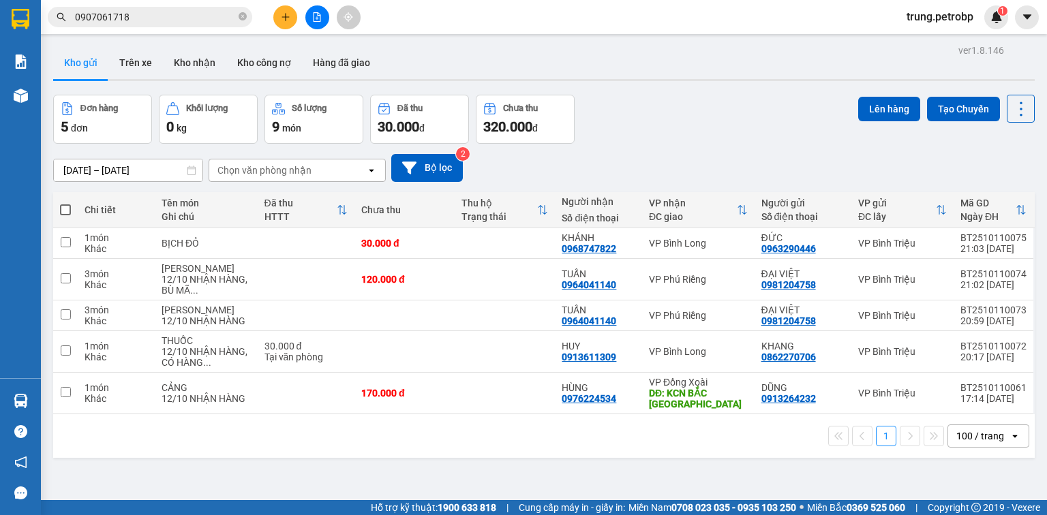
click at [609, 129] on section "Kết quả tìm kiếm ( 15 ) Bộ lọc Mã ĐH Trạng thái Món hàng Tổng cước Chưa cước Ng…" at bounding box center [523, 257] width 1047 height 515
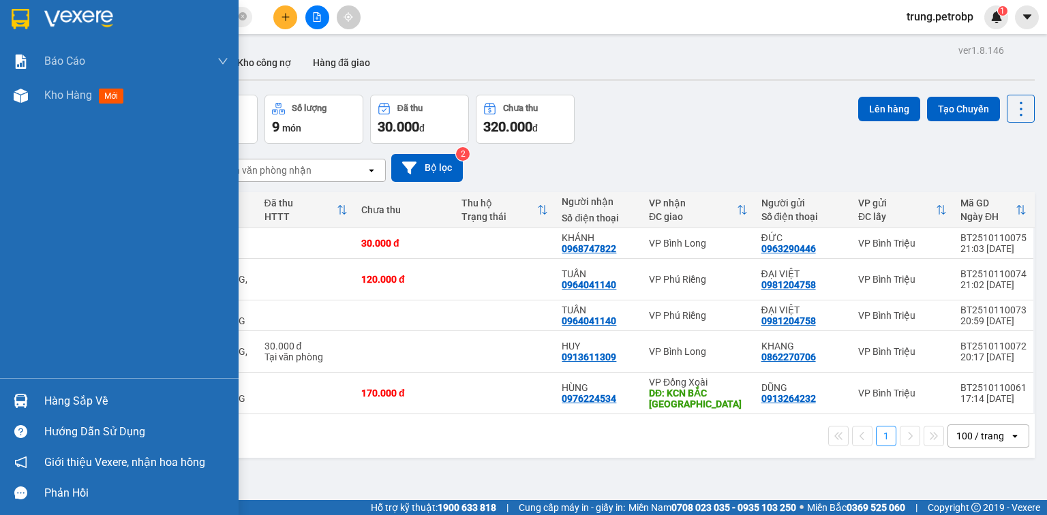
click at [80, 414] on div "Hàng sắp về" at bounding box center [119, 401] width 238 height 31
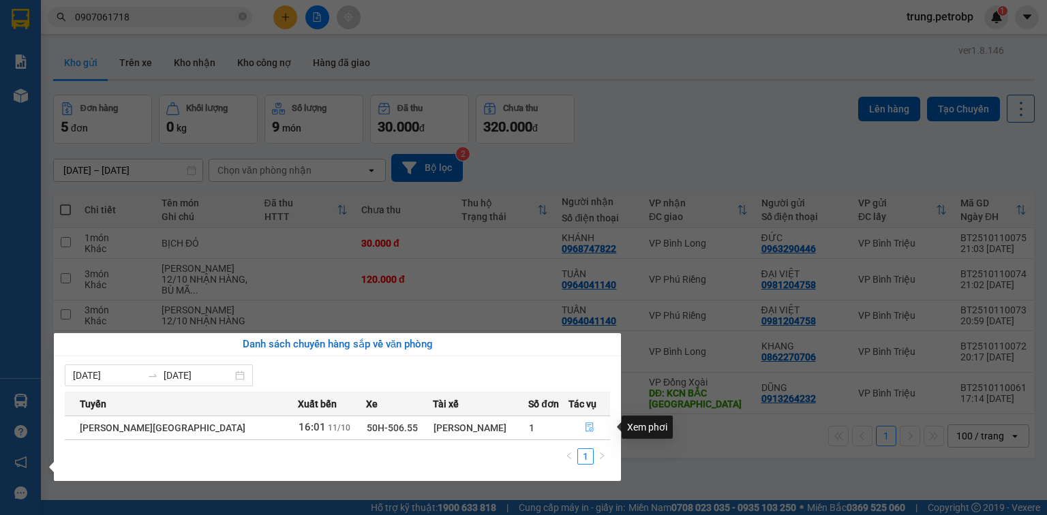
click at [585, 422] on button "button" at bounding box center [589, 428] width 41 height 22
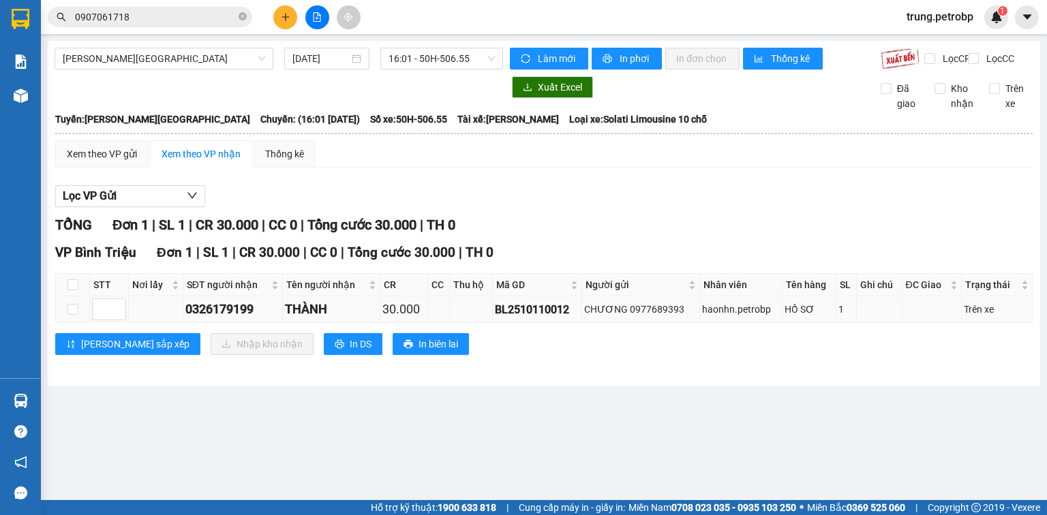
click at [59, 311] on td at bounding box center [73, 309] width 34 height 27
click at [69, 313] on label at bounding box center [72, 309] width 11 height 15
click at [69, 313] on input "checkbox" at bounding box center [72, 309] width 11 height 11
checkbox input "true"
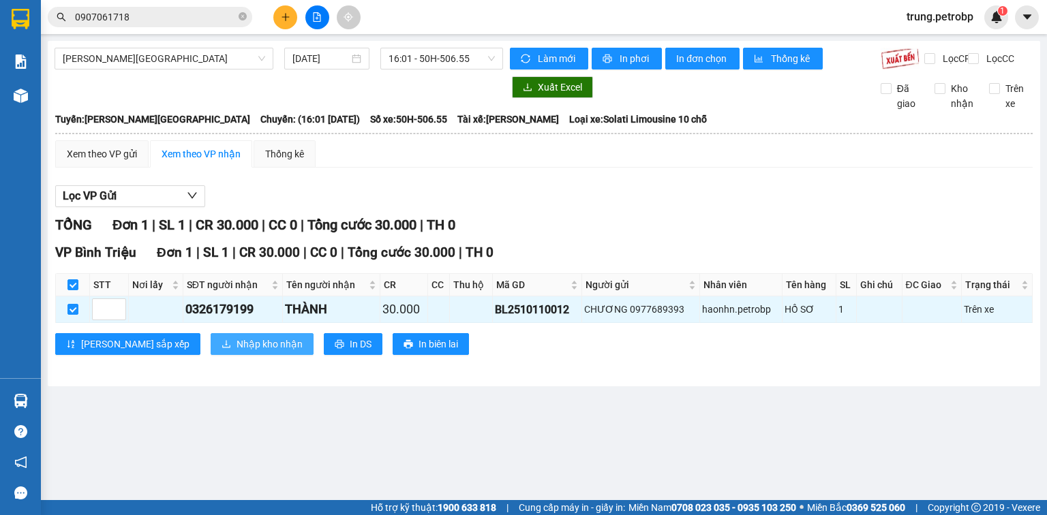
click at [236, 346] on span "Nhập kho nhận" at bounding box center [269, 344] width 66 height 15
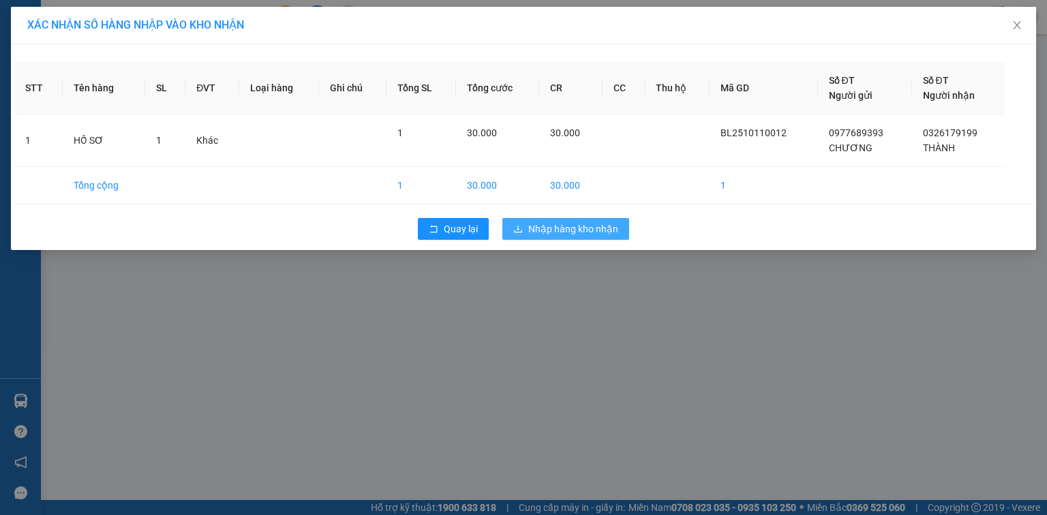
click at [569, 220] on button "Nhập hàng kho nhận" at bounding box center [565, 229] width 127 height 22
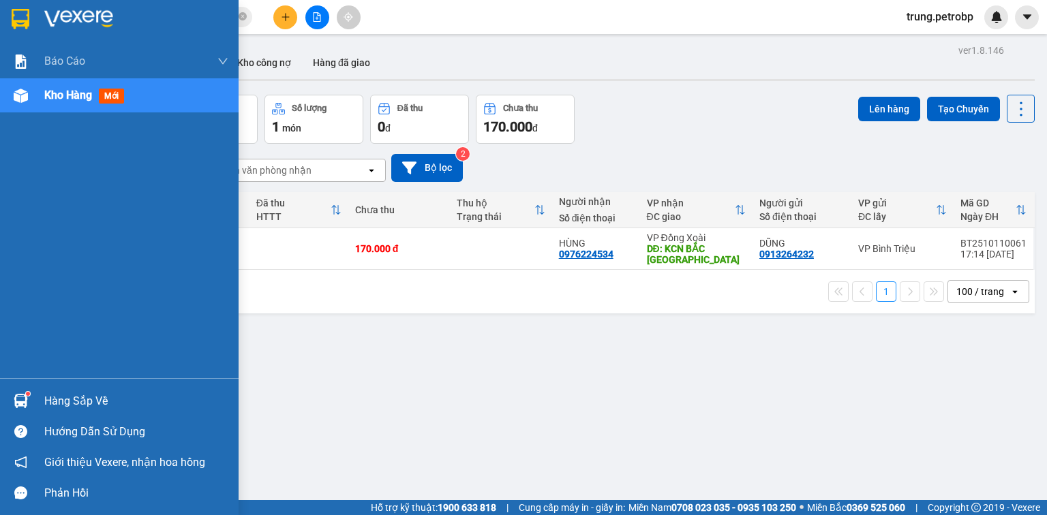
click at [48, 403] on div "Hàng sắp về" at bounding box center [136, 401] width 184 height 20
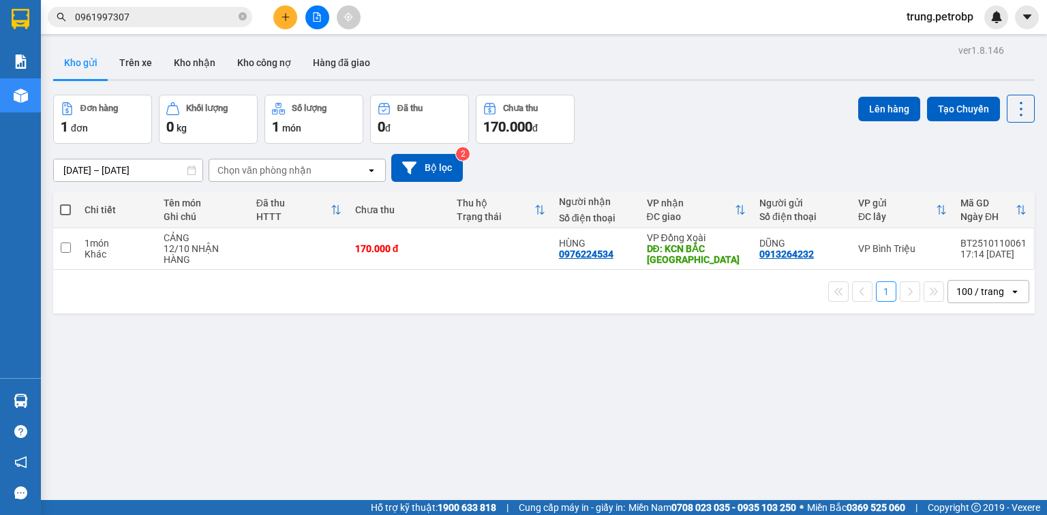
click at [155, 19] on section "Kết quả [PERSON_NAME] ( 25 ) Bộ lọc Mã ĐH Trạng thái Món hàng [PERSON_NAME] [PE…" at bounding box center [523, 257] width 1047 height 515
click at [155, 19] on input "0961997307" at bounding box center [155, 17] width 161 height 15
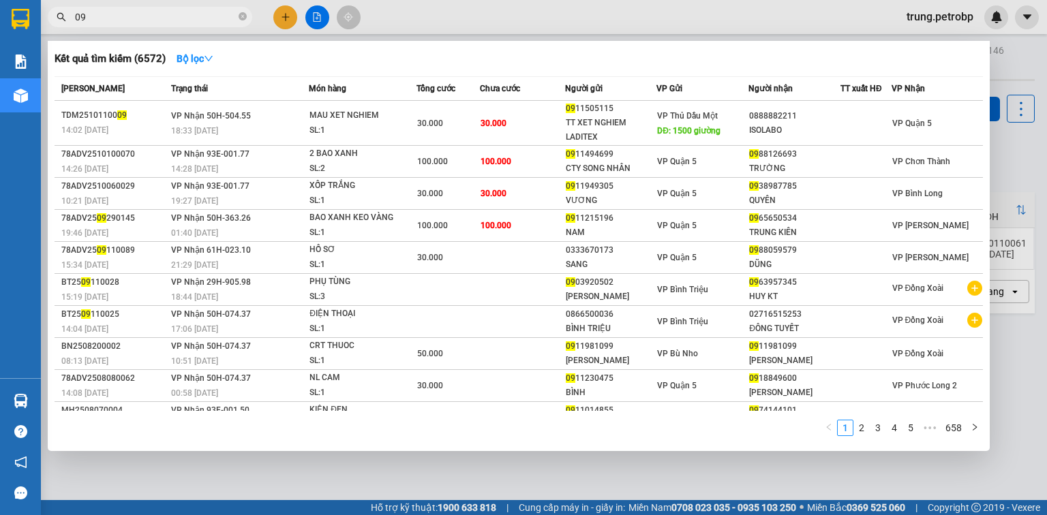
type input "0"
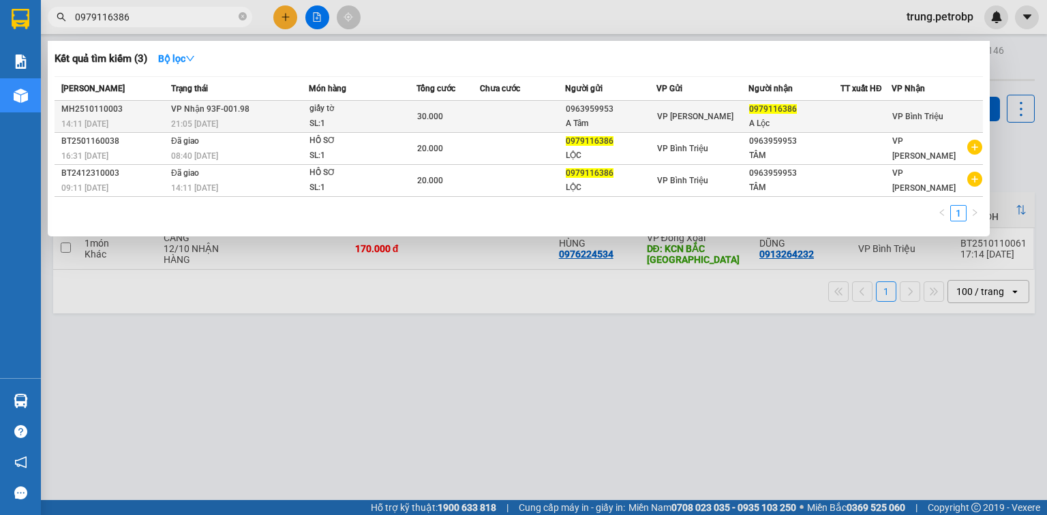
type input "0979116386"
click at [378, 118] on div "SL: 1" at bounding box center [360, 124] width 102 height 15
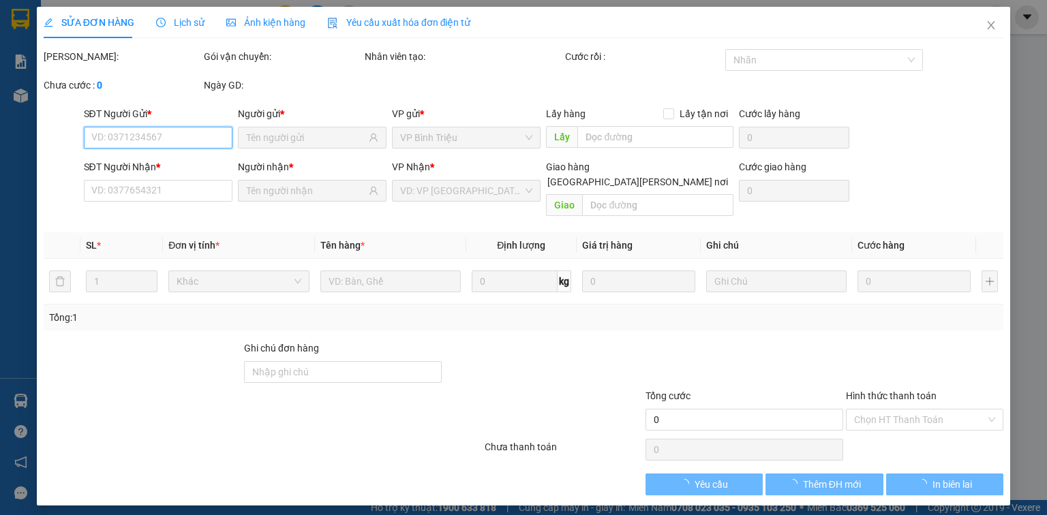
type input "0963959953"
type input "A Tâm"
type input "0979116386"
type input "A Lộc"
type input "khách cần gấp, tới gọi khách"
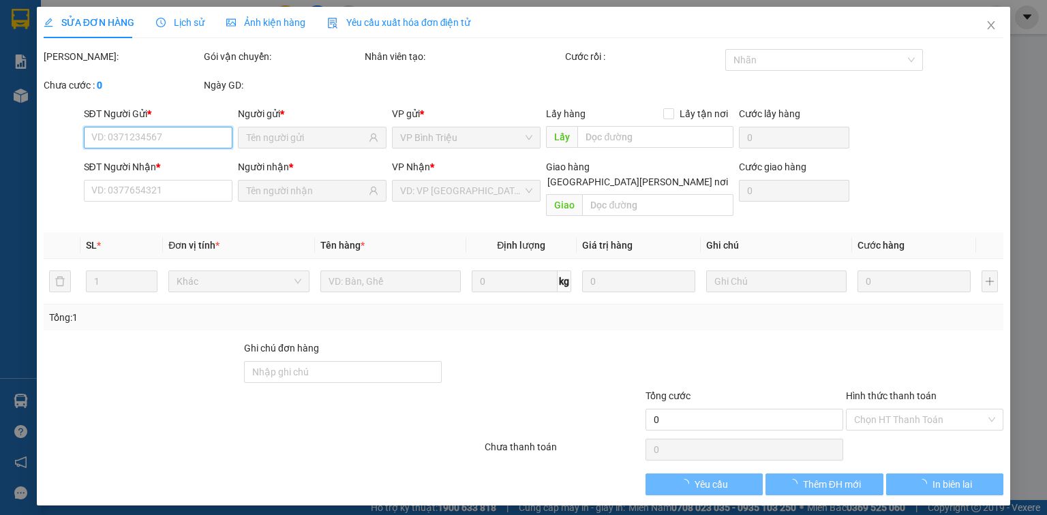
type input "30.000"
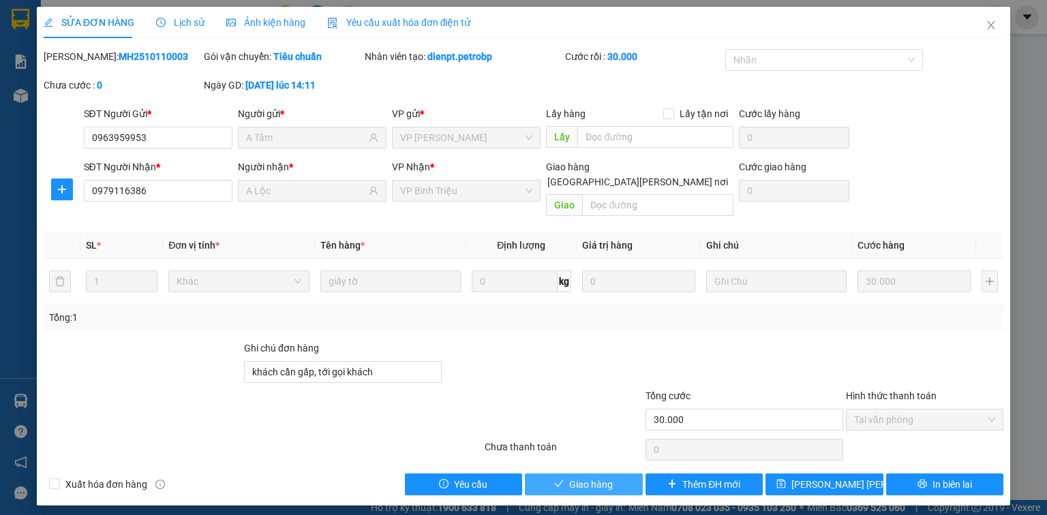
click at [582, 477] on span "Giao hàng" at bounding box center [591, 484] width 44 height 15
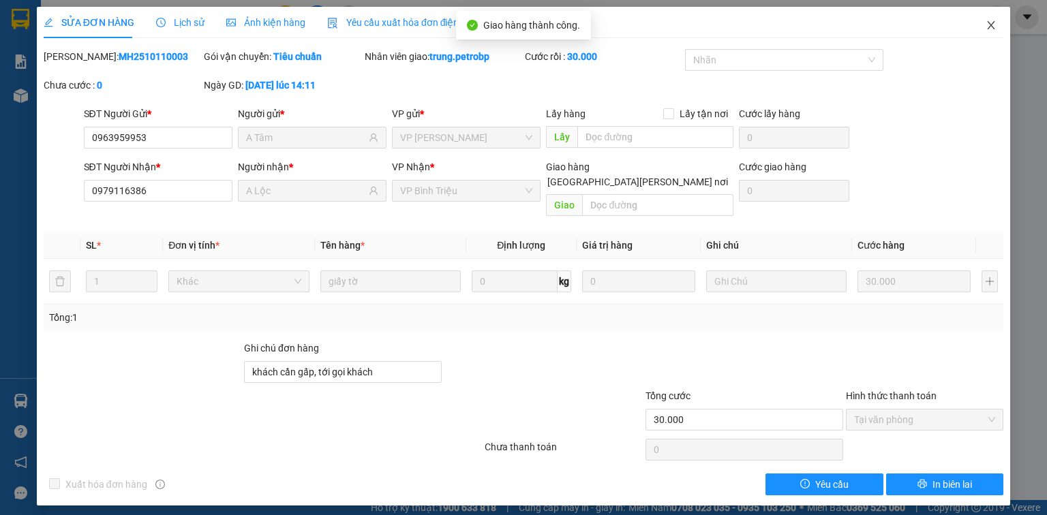
click at [997, 25] on span "Close" at bounding box center [991, 26] width 38 height 38
